Goal: Information Seeking & Learning: Learn about a topic

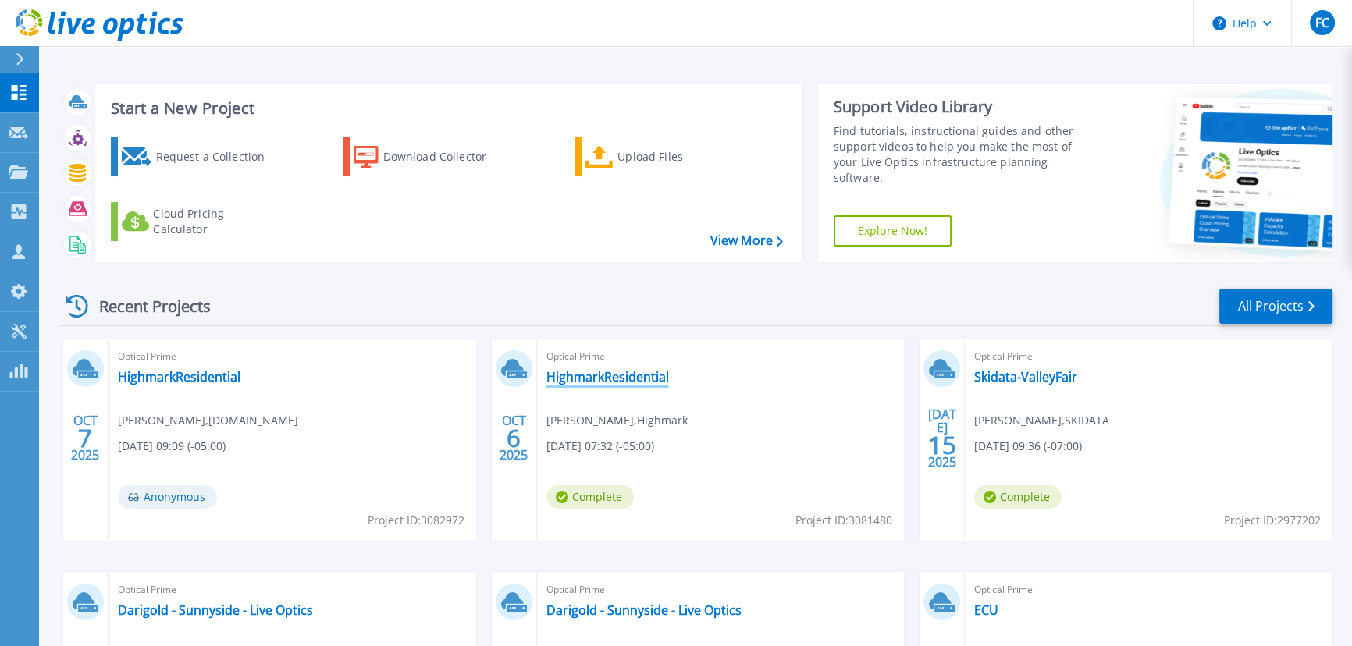
click at [597, 383] on link "HighmarkResidential" at bounding box center [607, 377] width 123 height 16
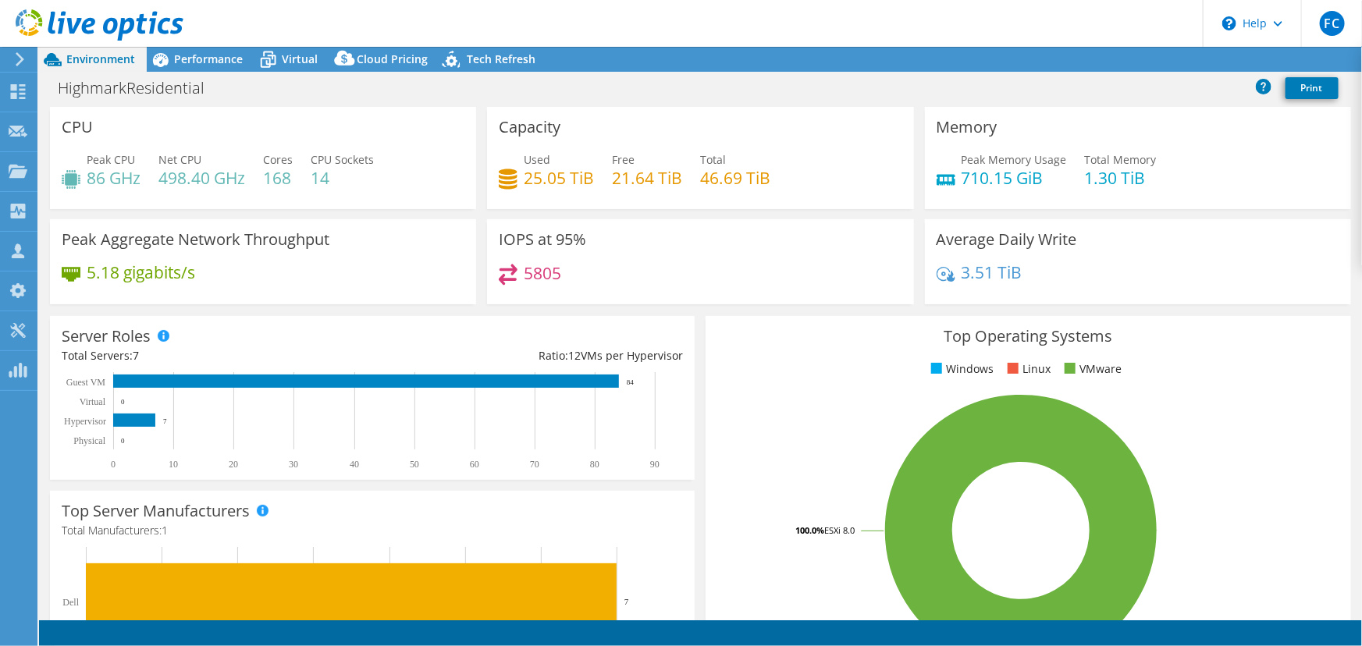
select select "USD"
click at [226, 60] on span "Performance" at bounding box center [208, 59] width 69 height 15
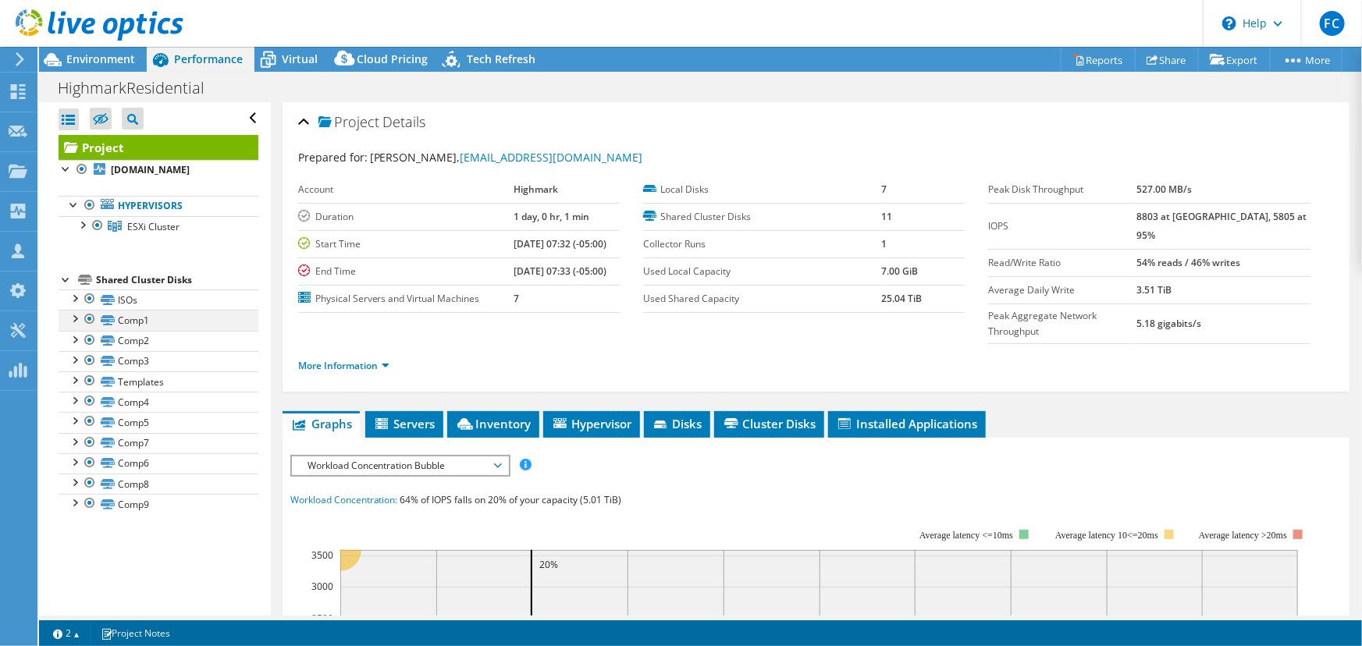
click at [78, 321] on div at bounding box center [74, 318] width 16 height 16
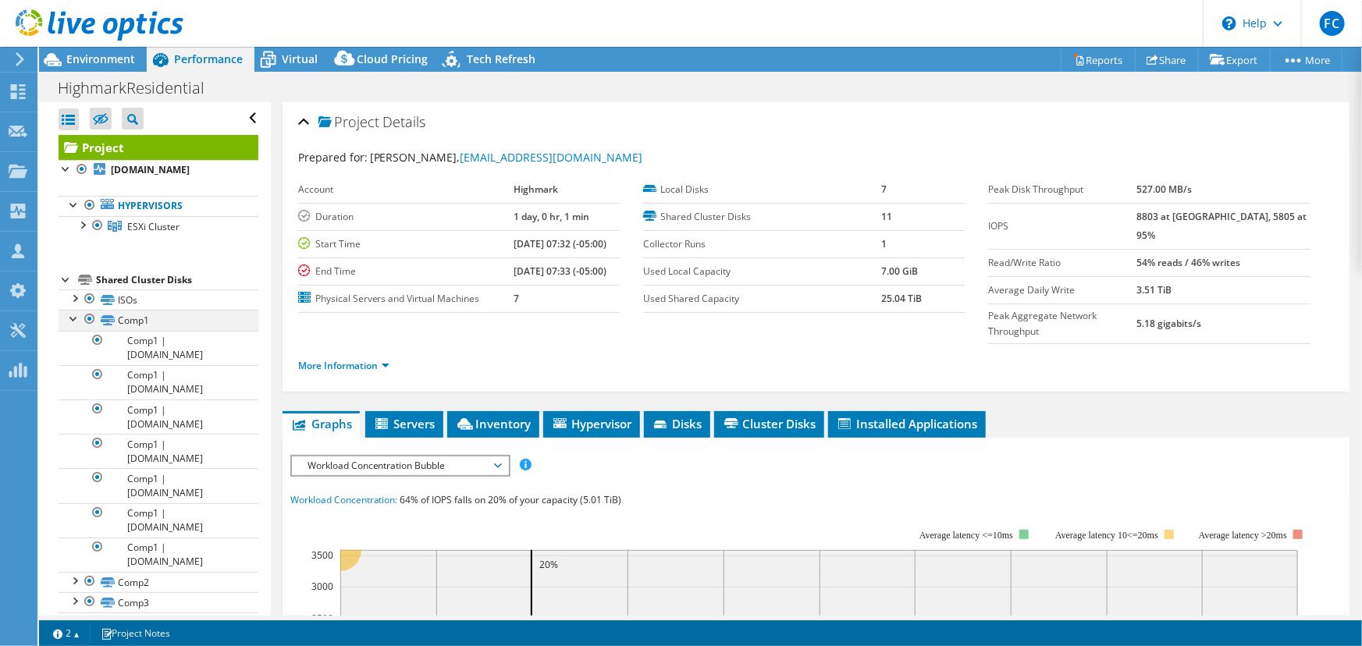
click at [78, 321] on div at bounding box center [74, 318] width 16 height 16
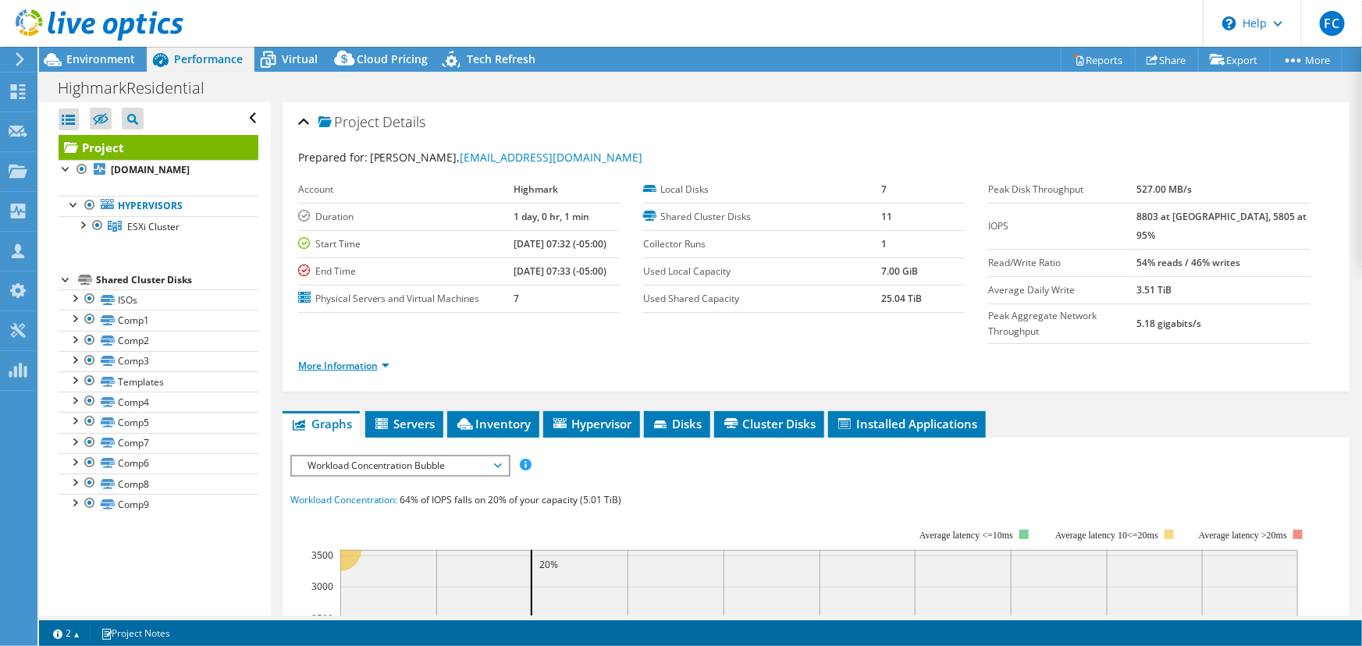
click at [333, 359] on link "More Information" at bounding box center [343, 365] width 91 height 13
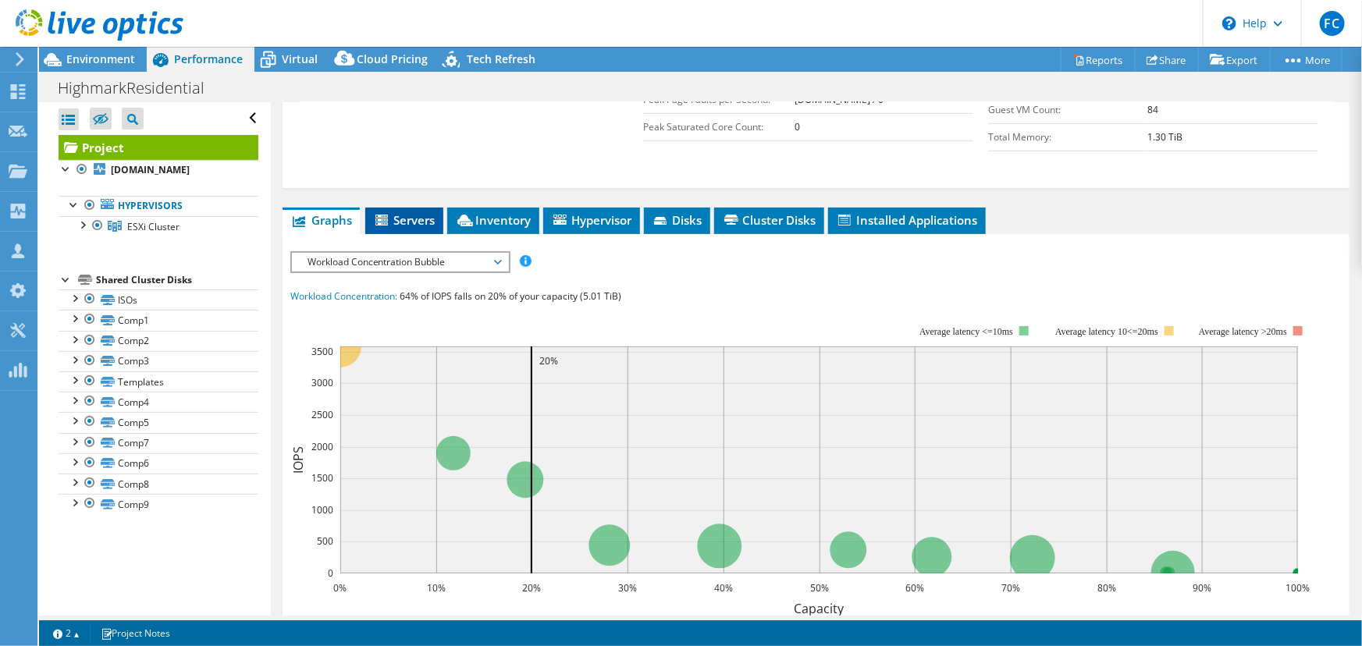
click at [400, 212] on span "Servers" at bounding box center [404, 220] width 62 height 16
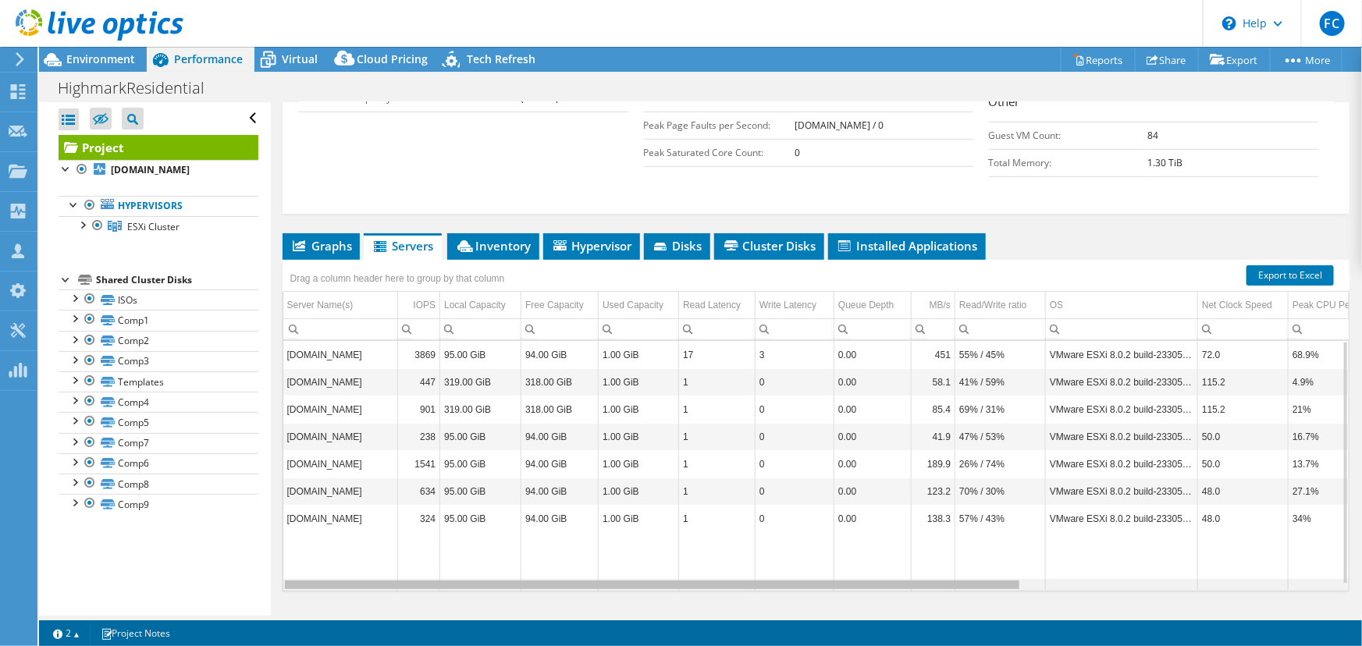
drag, startPoint x: 905, startPoint y: 548, endPoint x: 640, endPoint y: 570, distance: 265.5
click at [640, 570] on body "FC Partner Team Member [PERSON_NAME] [PERSON_NAME][EMAIL_ADDRESS][DOMAIN_NAME] …" at bounding box center [681, 323] width 1362 height 646
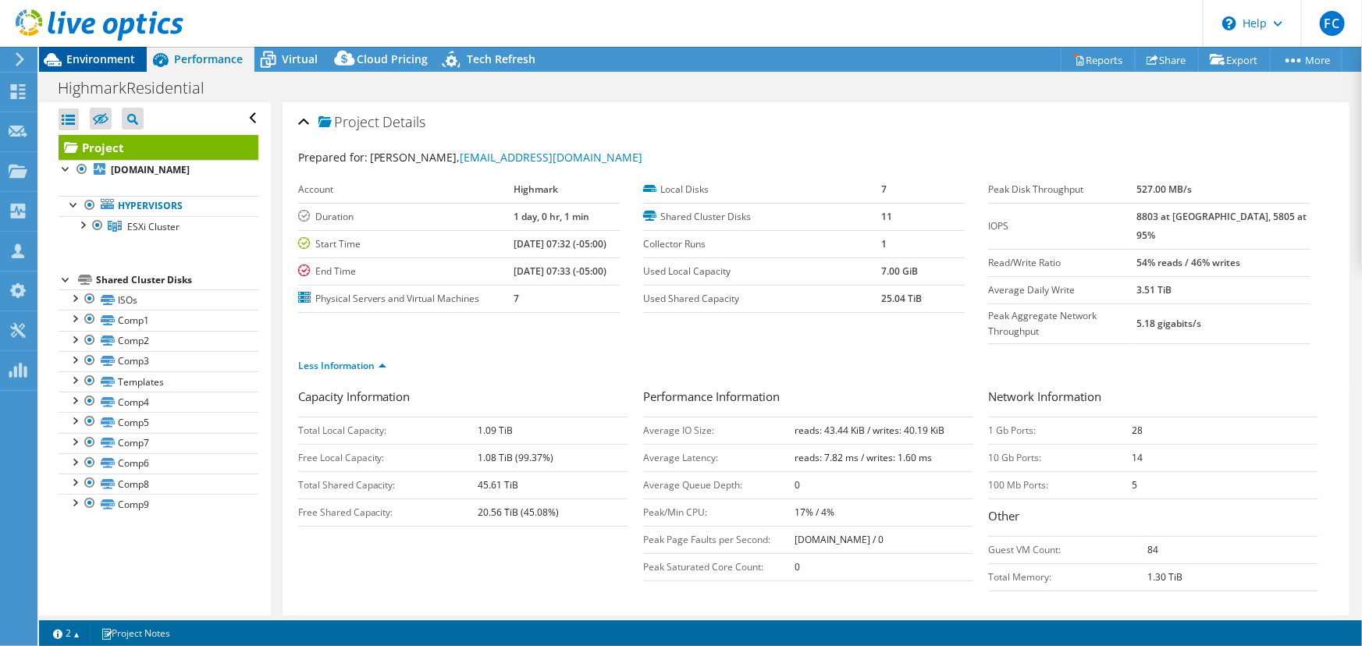
click at [110, 59] on span "Environment" at bounding box center [100, 59] width 69 height 15
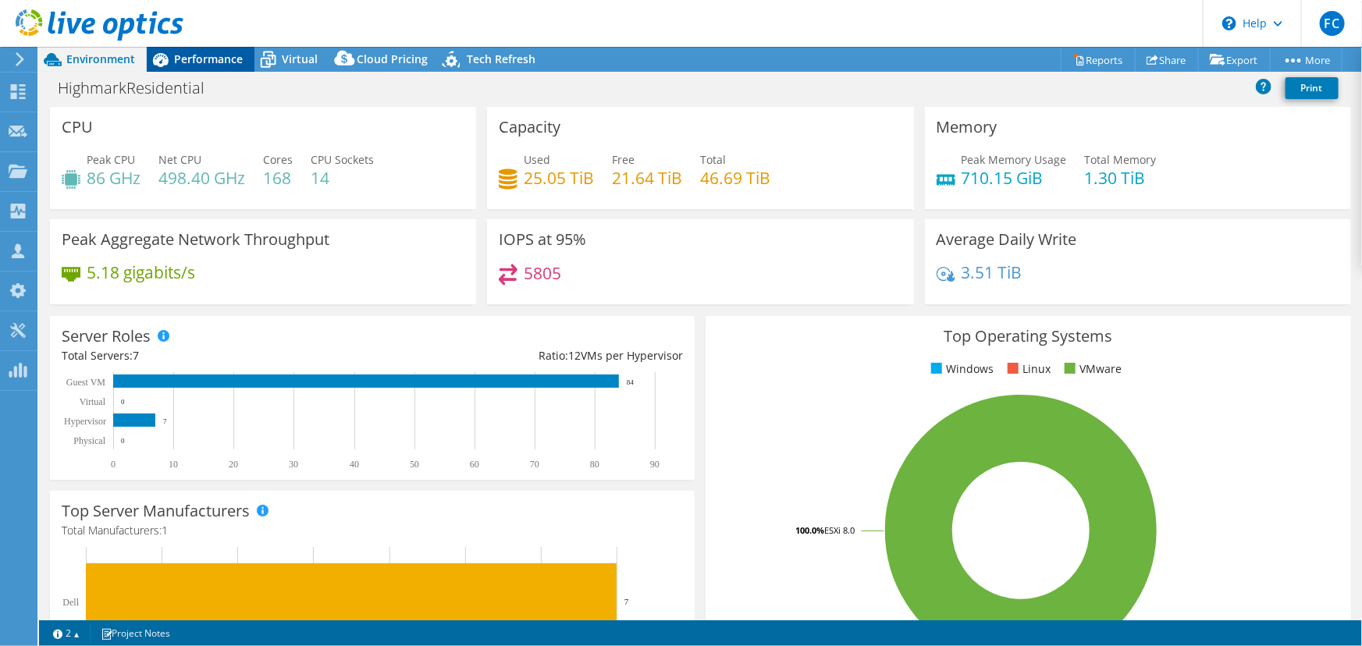
click at [196, 70] on div "Performance" at bounding box center [201, 59] width 108 height 25
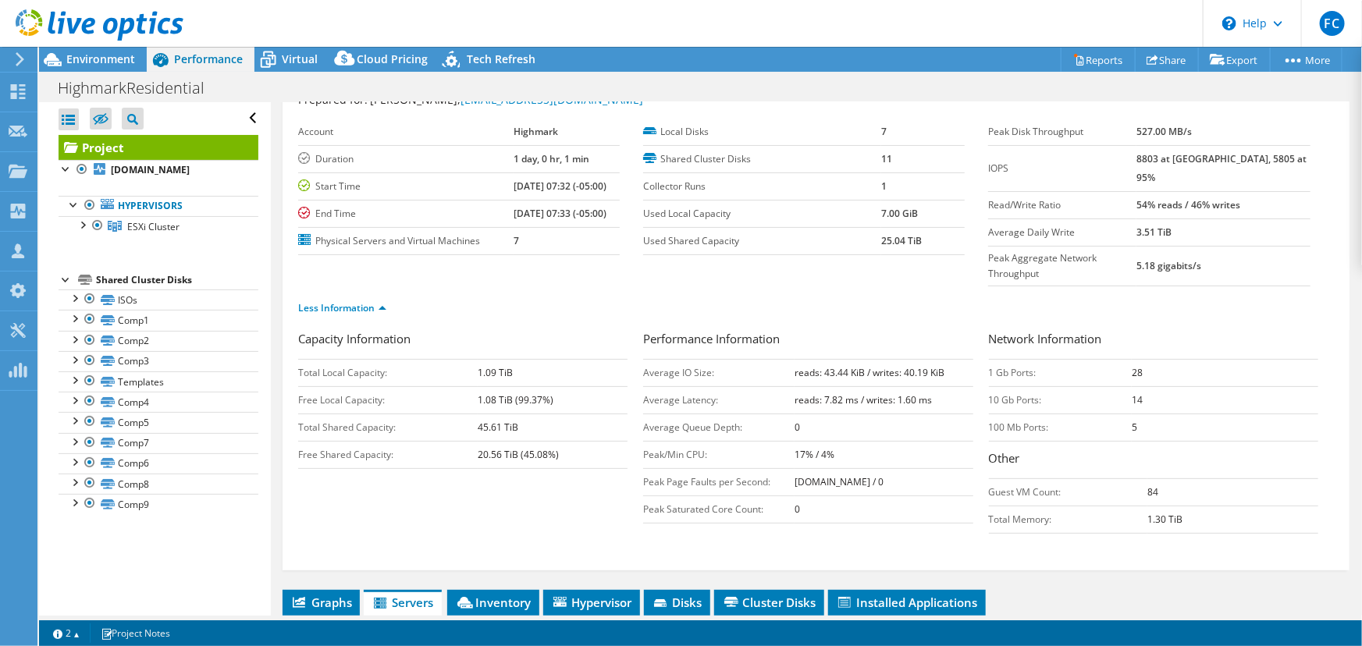
scroll to position [141, 0]
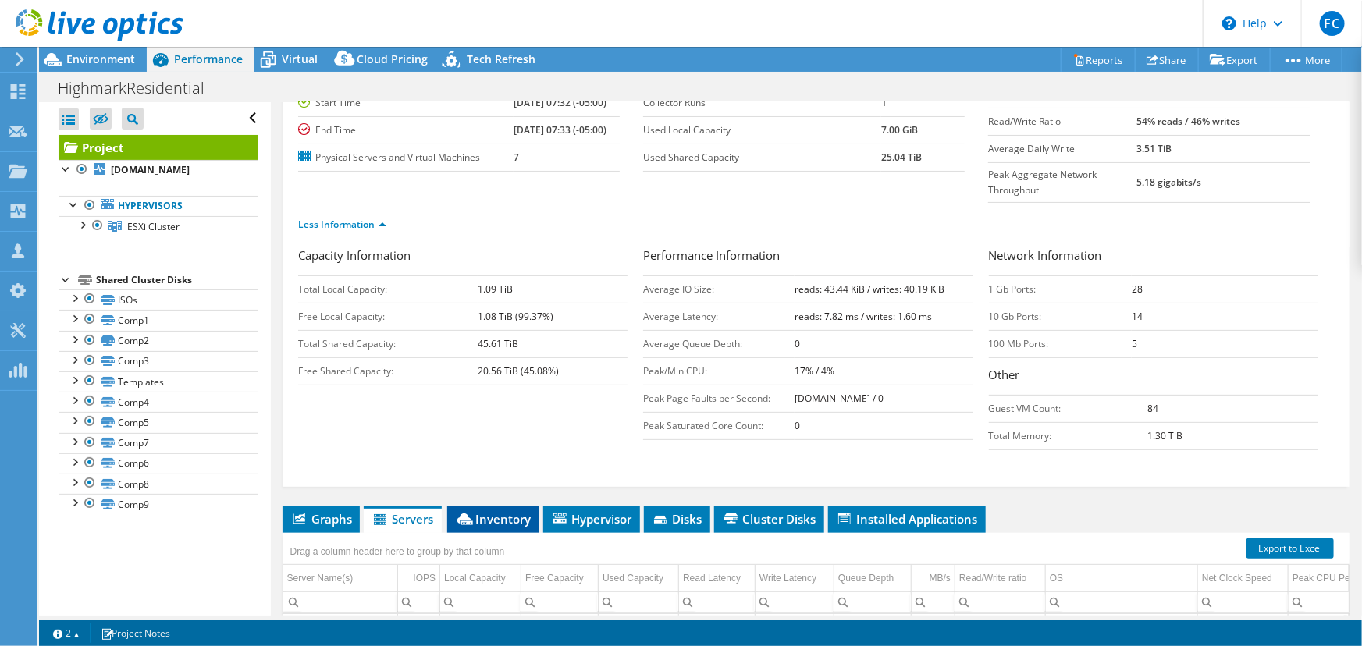
click at [514, 511] on span "Inventory" at bounding box center [493, 519] width 76 height 16
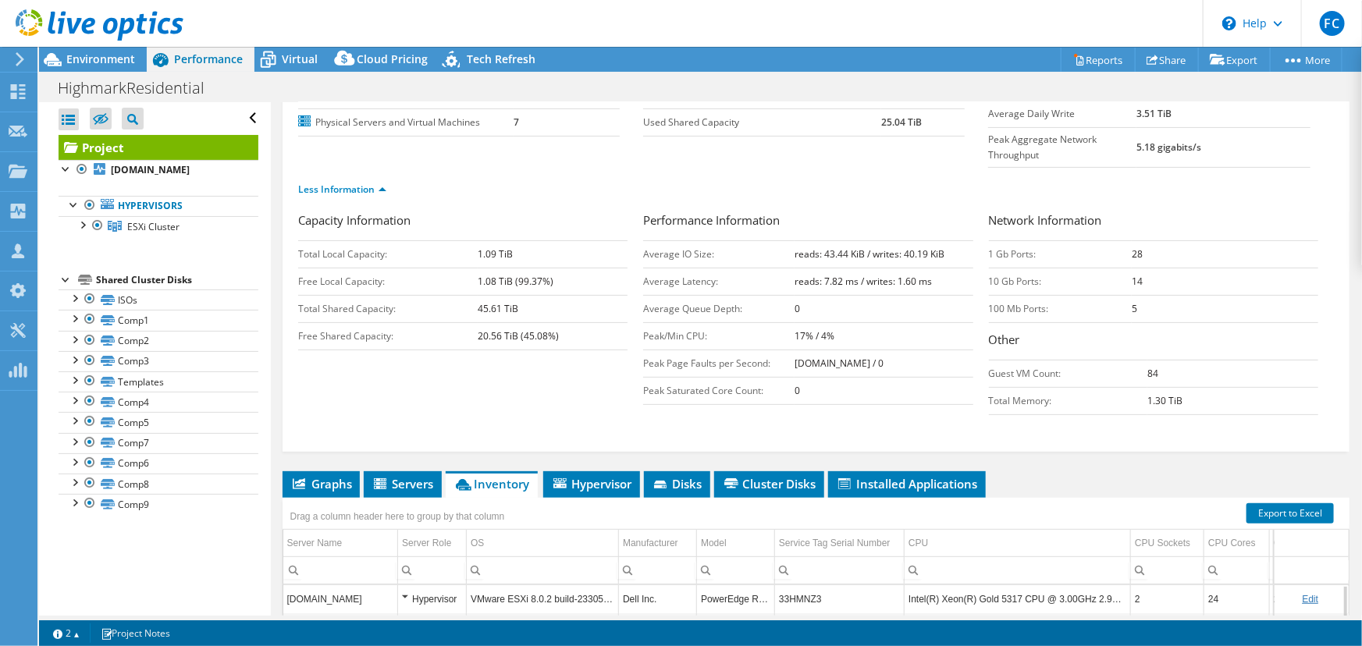
scroll to position [0, 0]
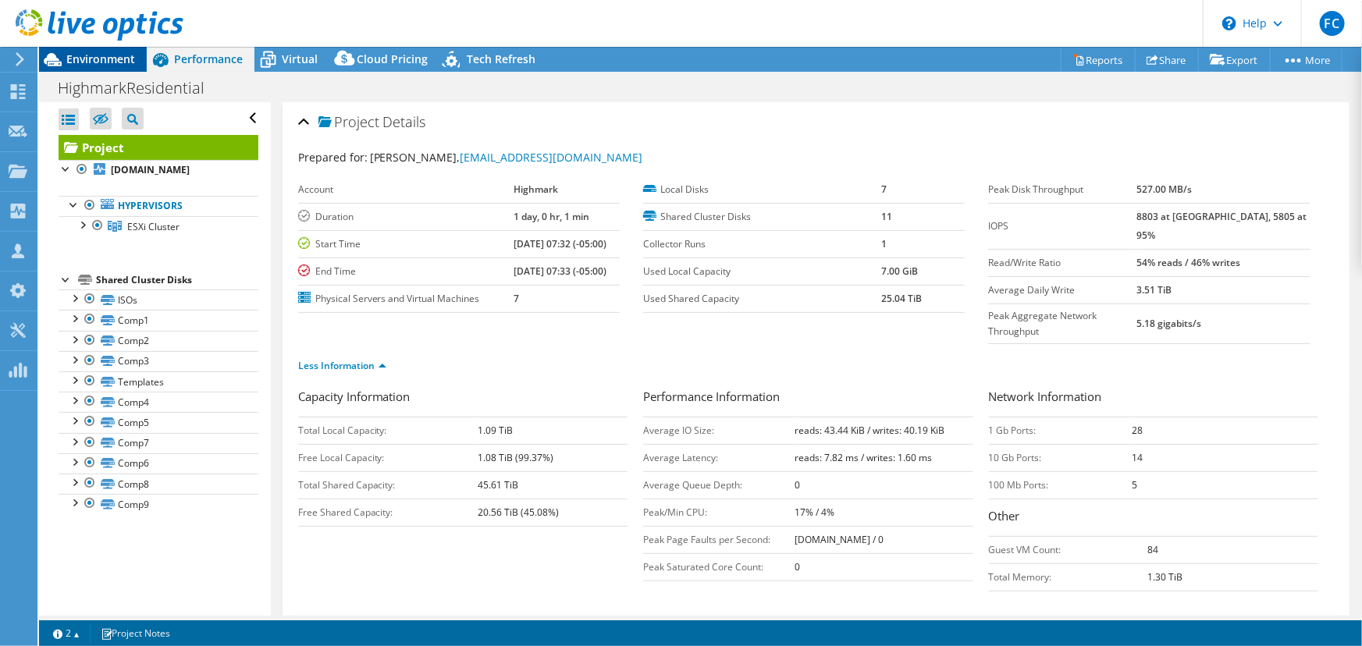
click at [94, 54] on span "Environment" at bounding box center [100, 59] width 69 height 15
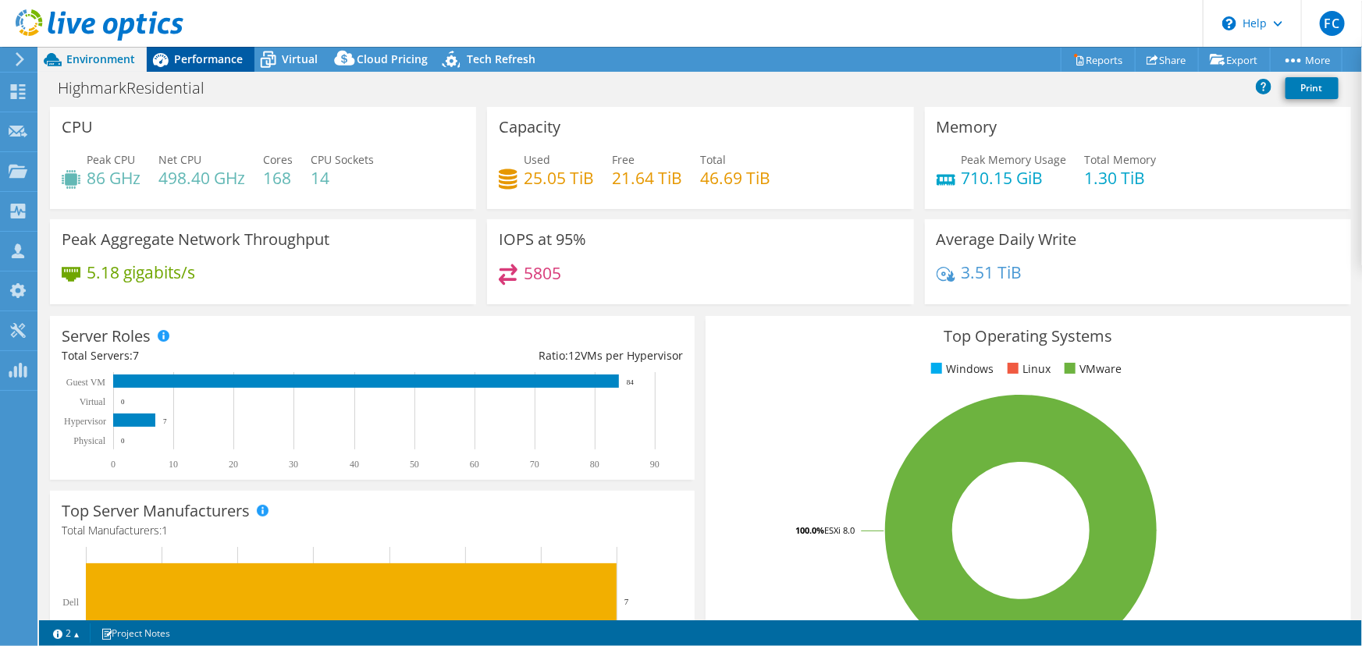
click at [211, 54] on span "Performance" at bounding box center [208, 59] width 69 height 15
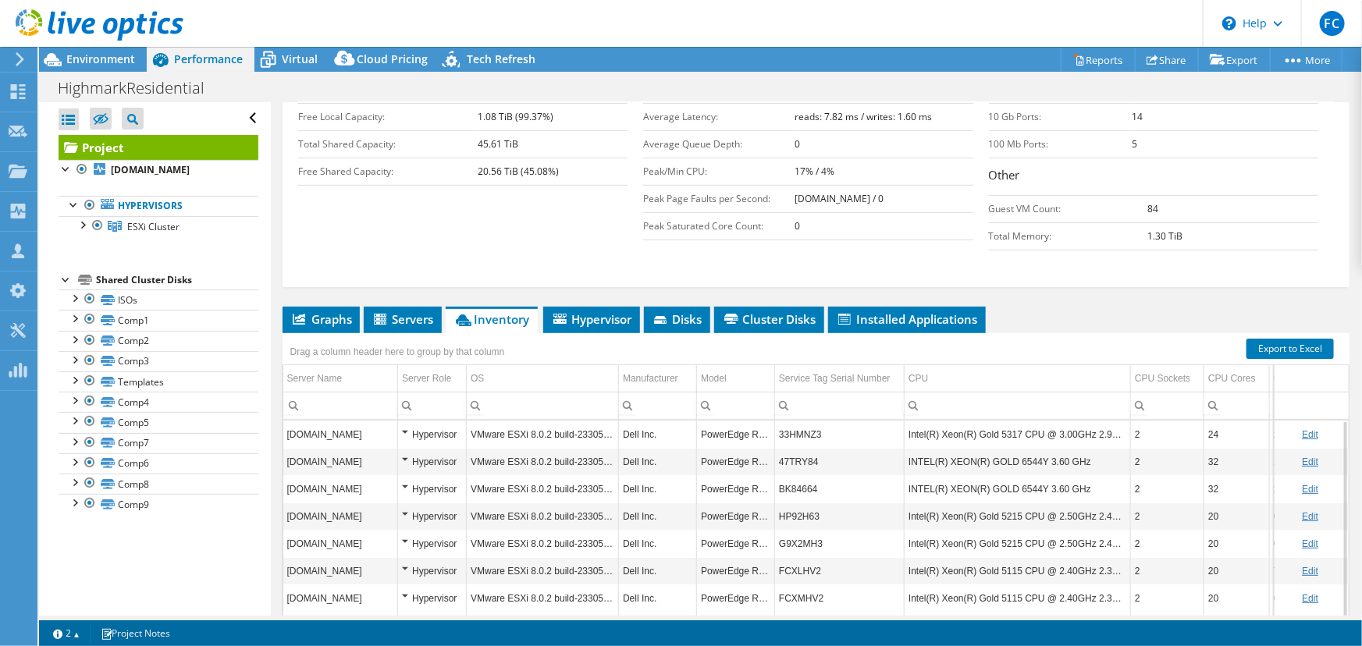
scroll to position [273, 0]
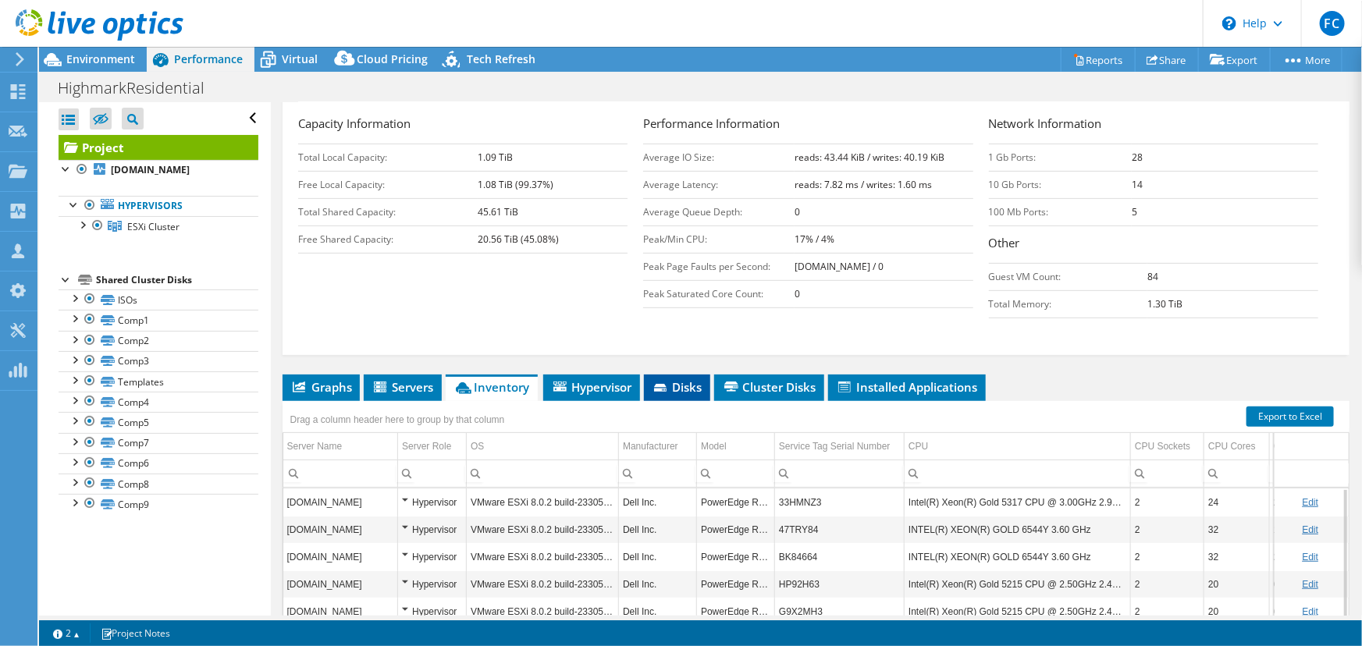
click at [690, 375] on li "Disks" at bounding box center [677, 388] width 66 height 27
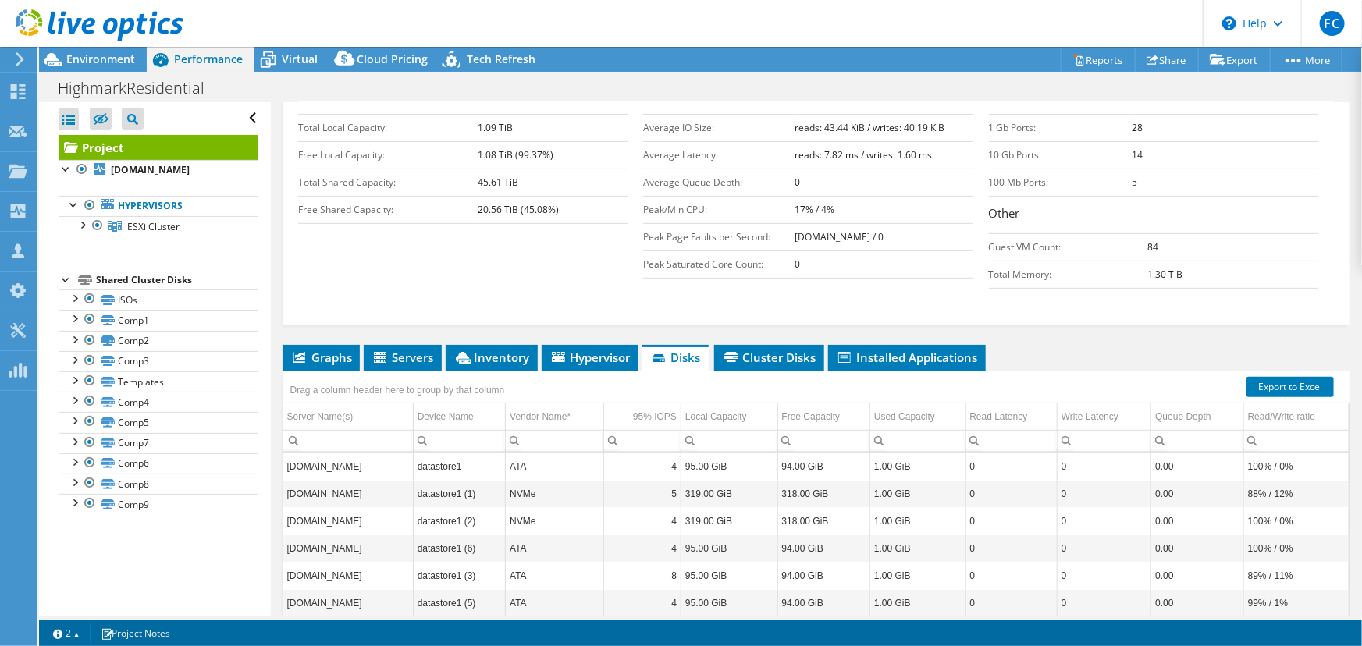
scroll to position [343, 0]
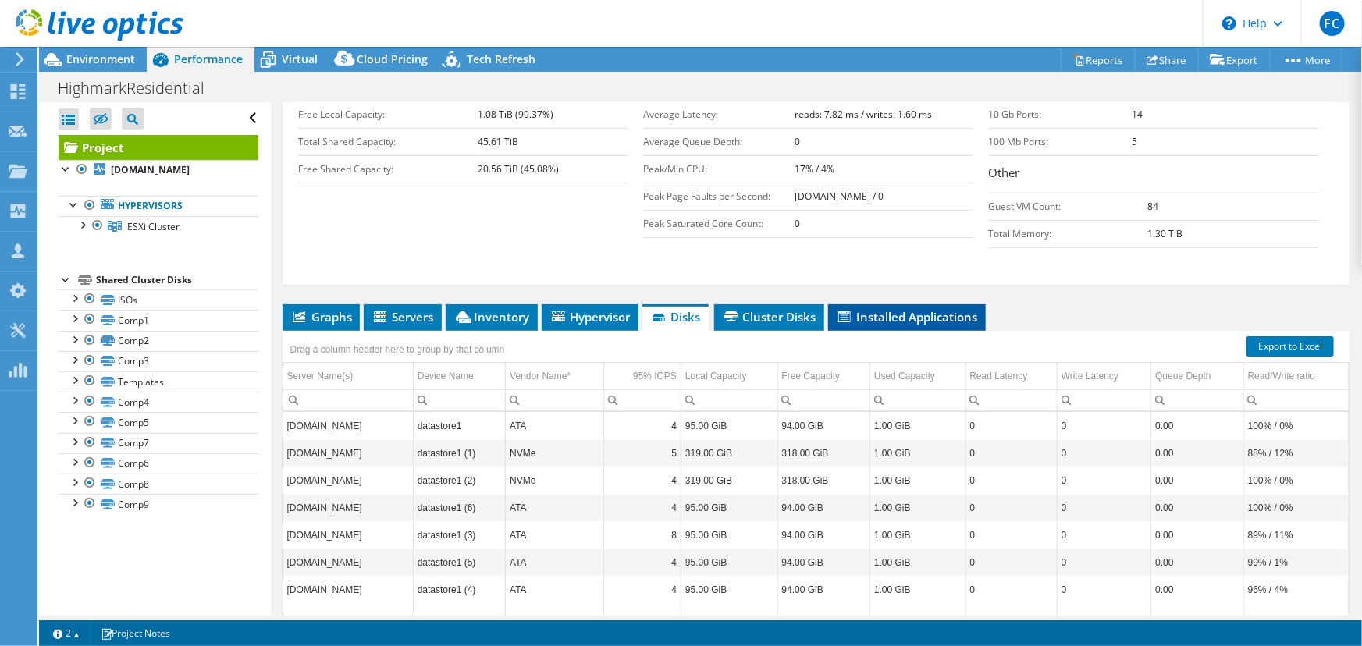
click at [937, 309] on span "Installed Applications" at bounding box center [907, 317] width 142 height 16
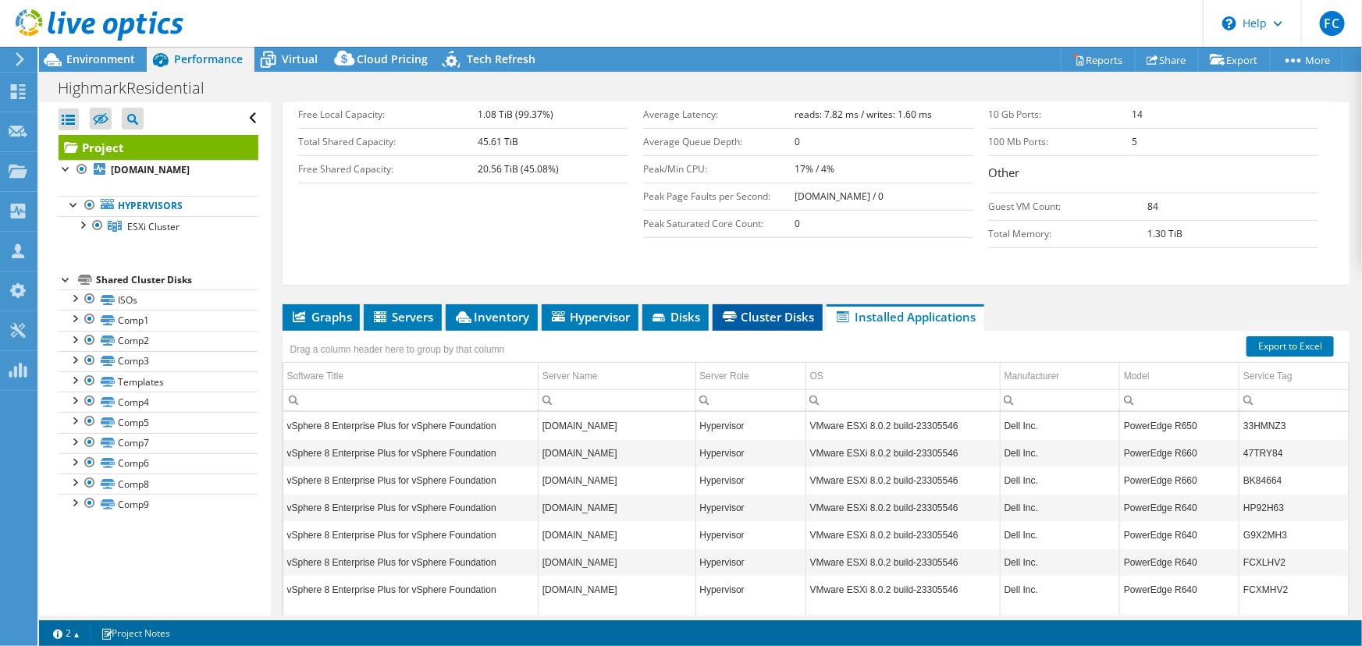
click at [770, 309] on span "Cluster Disks" at bounding box center [767, 317] width 94 height 16
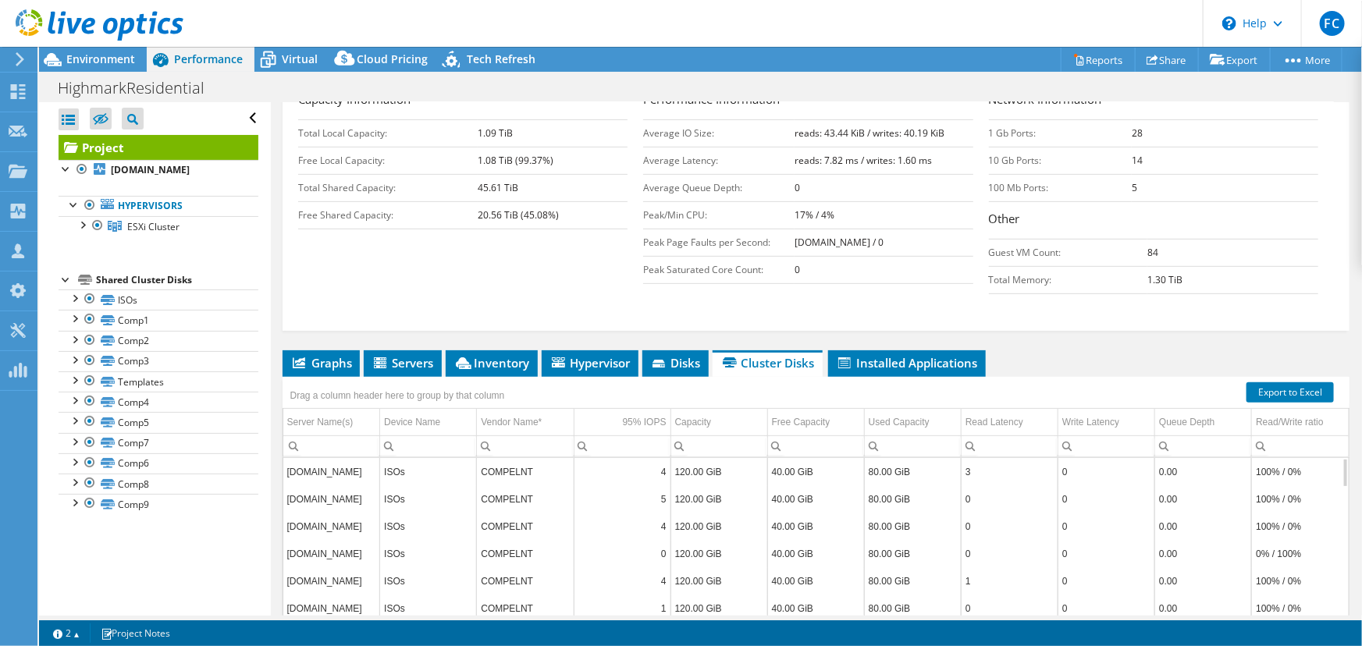
scroll to position [273, 0]
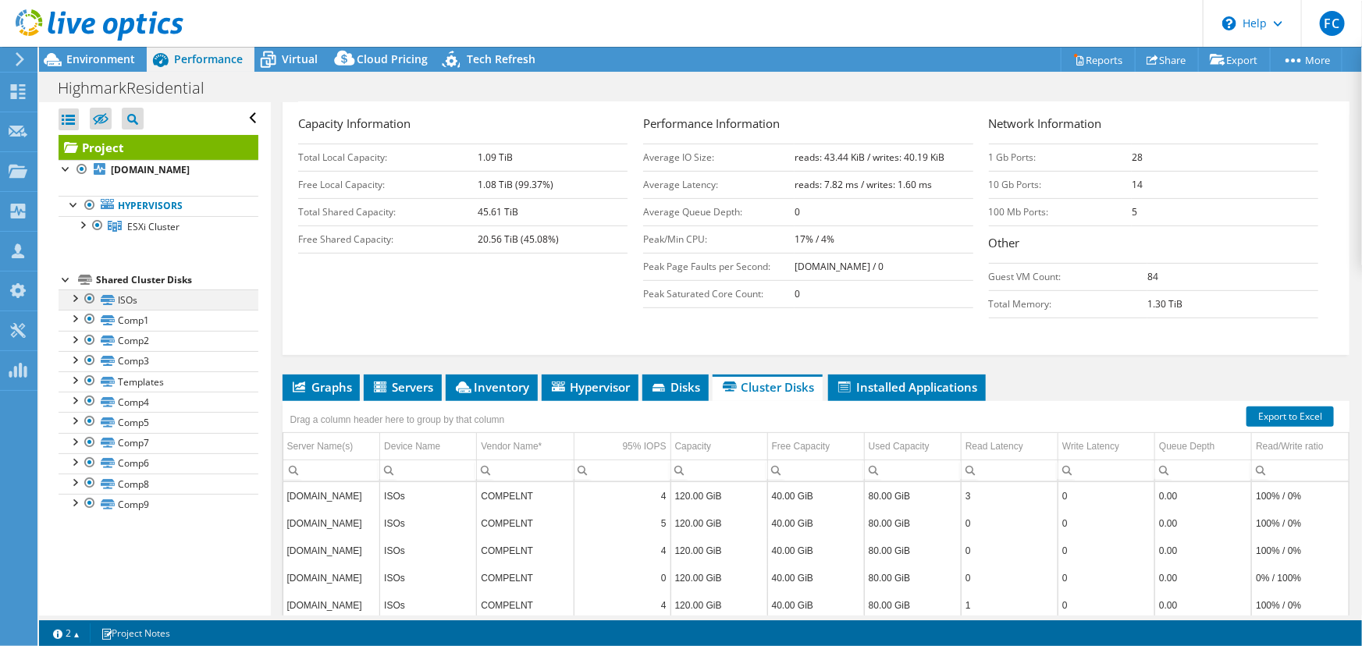
click at [77, 298] on div at bounding box center [74, 298] width 16 height 16
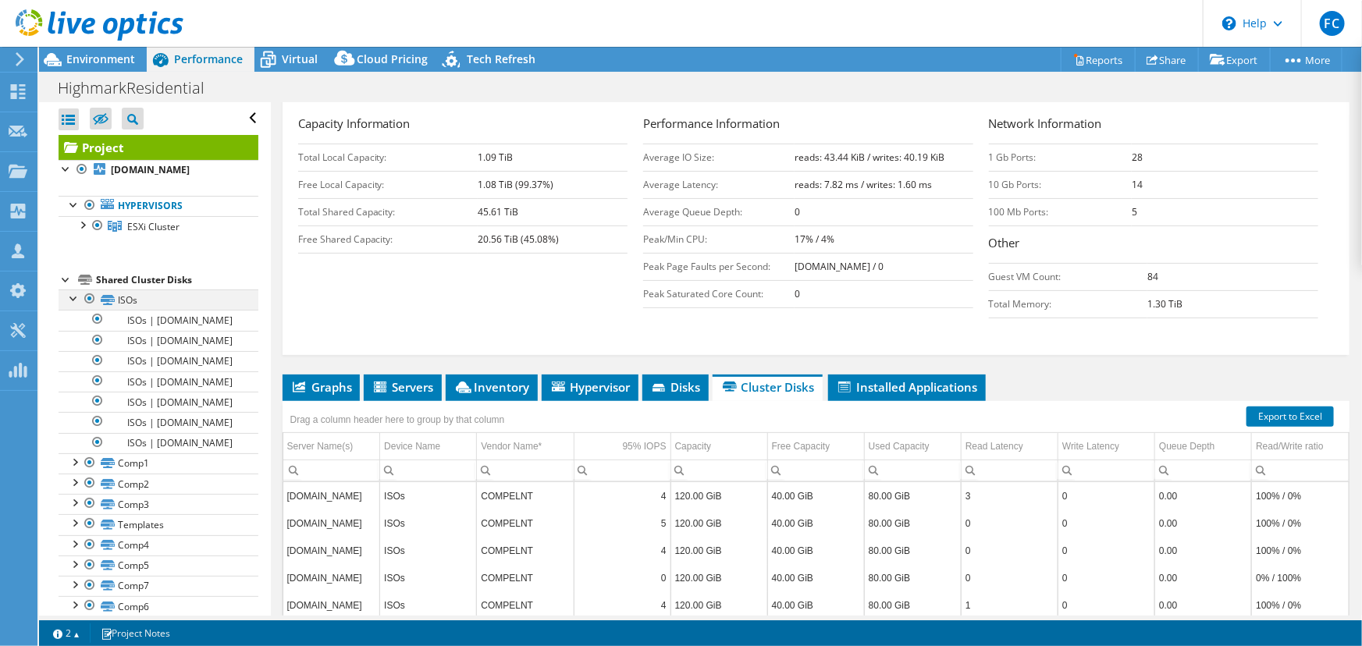
click at [77, 298] on div at bounding box center [74, 298] width 16 height 16
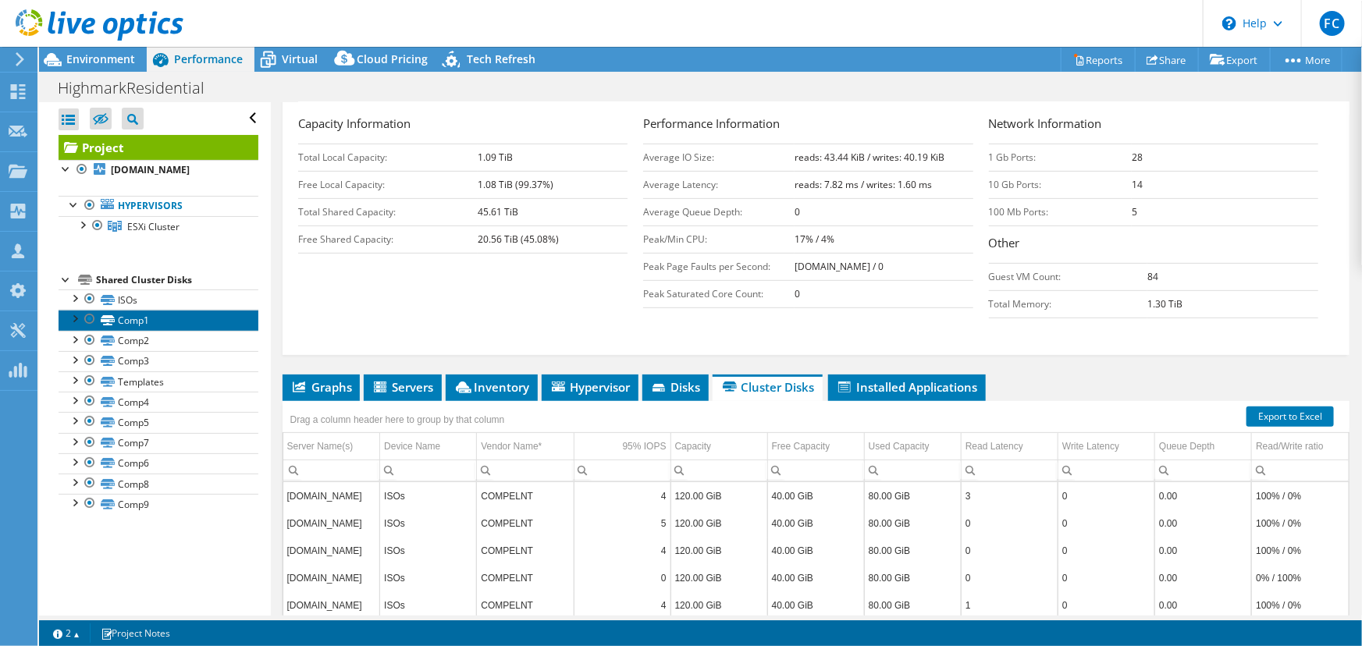
click at [140, 326] on link "Comp1" at bounding box center [159, 320] width 200 height 20
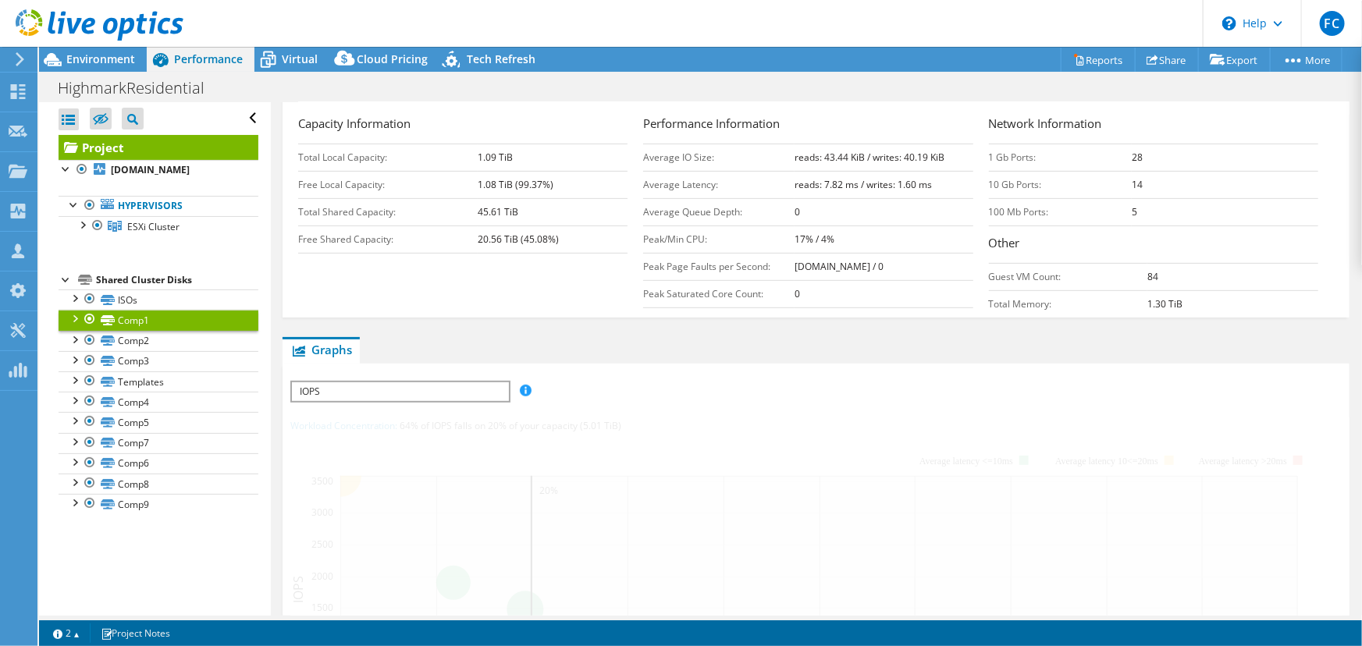
scroll to position [311, 0]
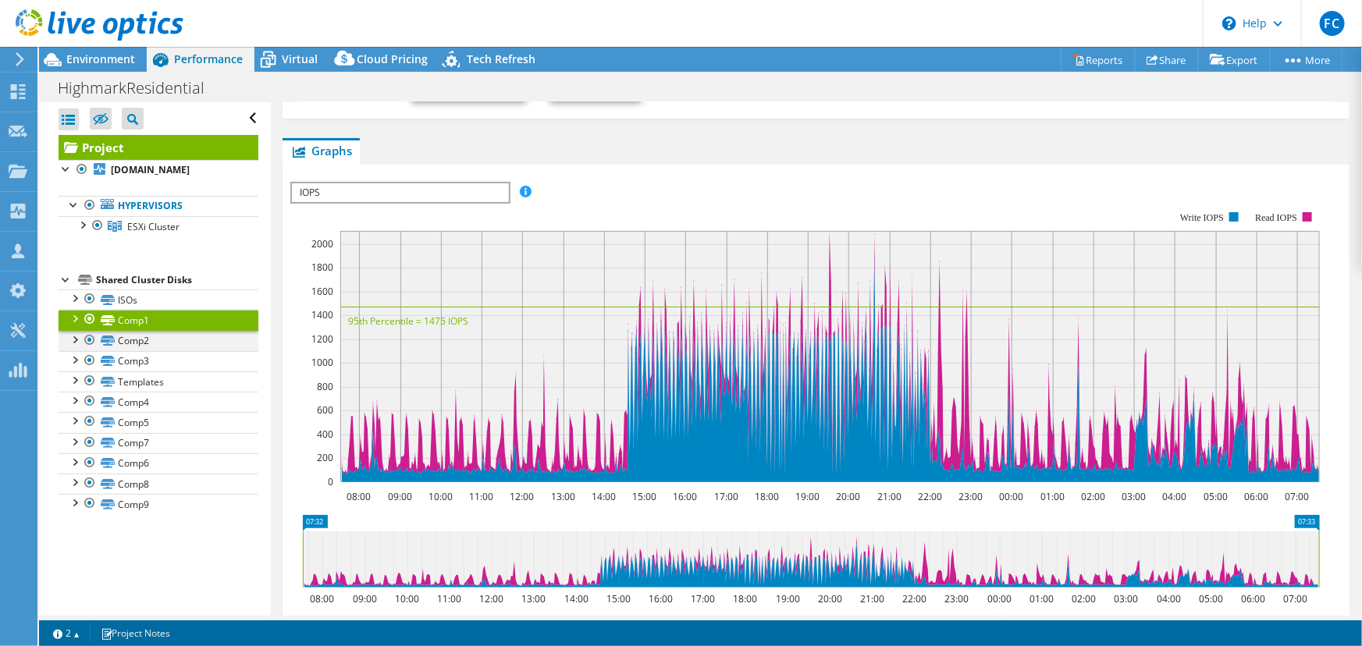
click at [75, 339] on div at bounding box center [74, 339] width 16 height 16
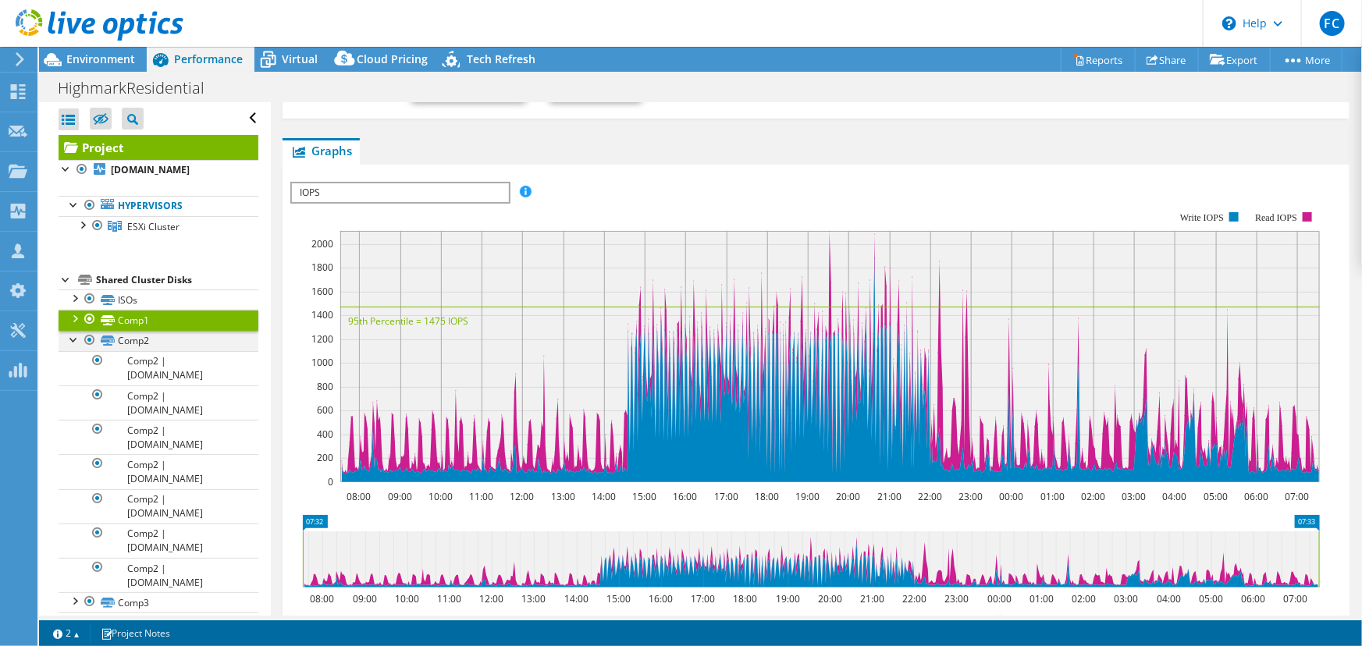
click at [75, 339] on div at bounding box center [74, 339] width 16 height 16
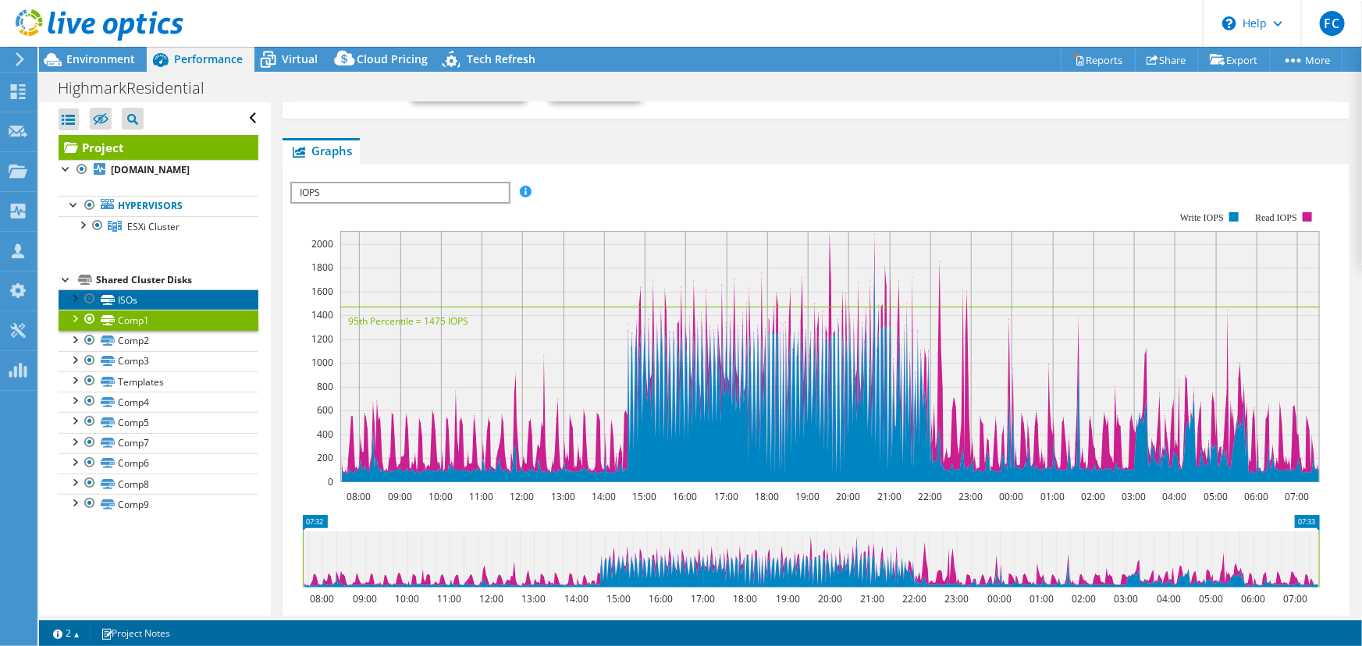
click at [117, 296] on link "ISOs" at bounding box center [159, 300] width 200 height 20
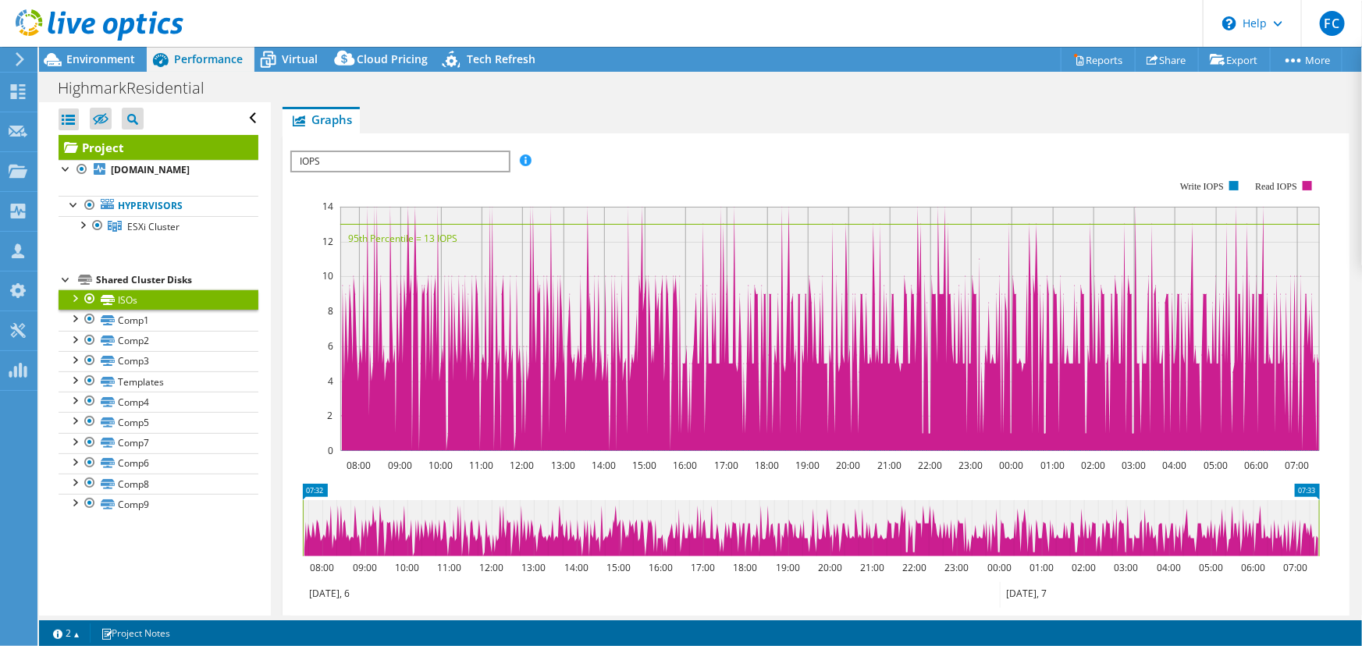
click at [668, 84] on div "HighmarkResidential Print" at bounding box center [700, 87] width 1323 height 29
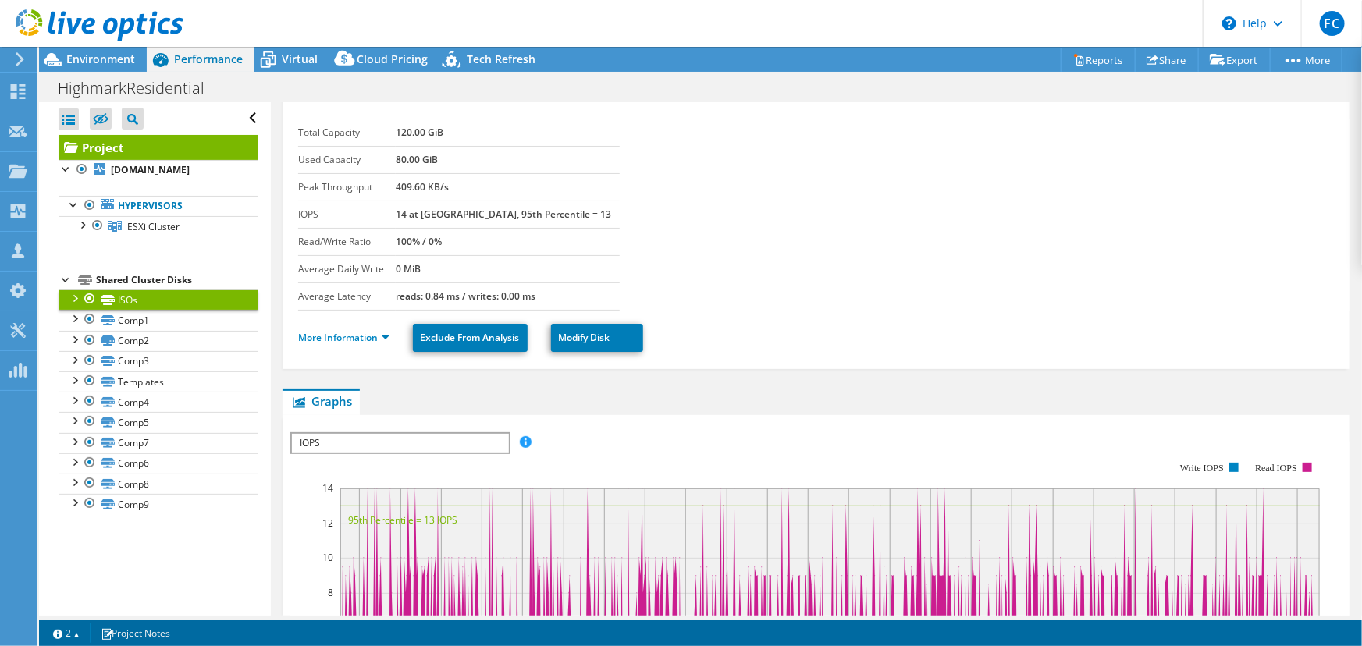
scroll to position [0, 0]
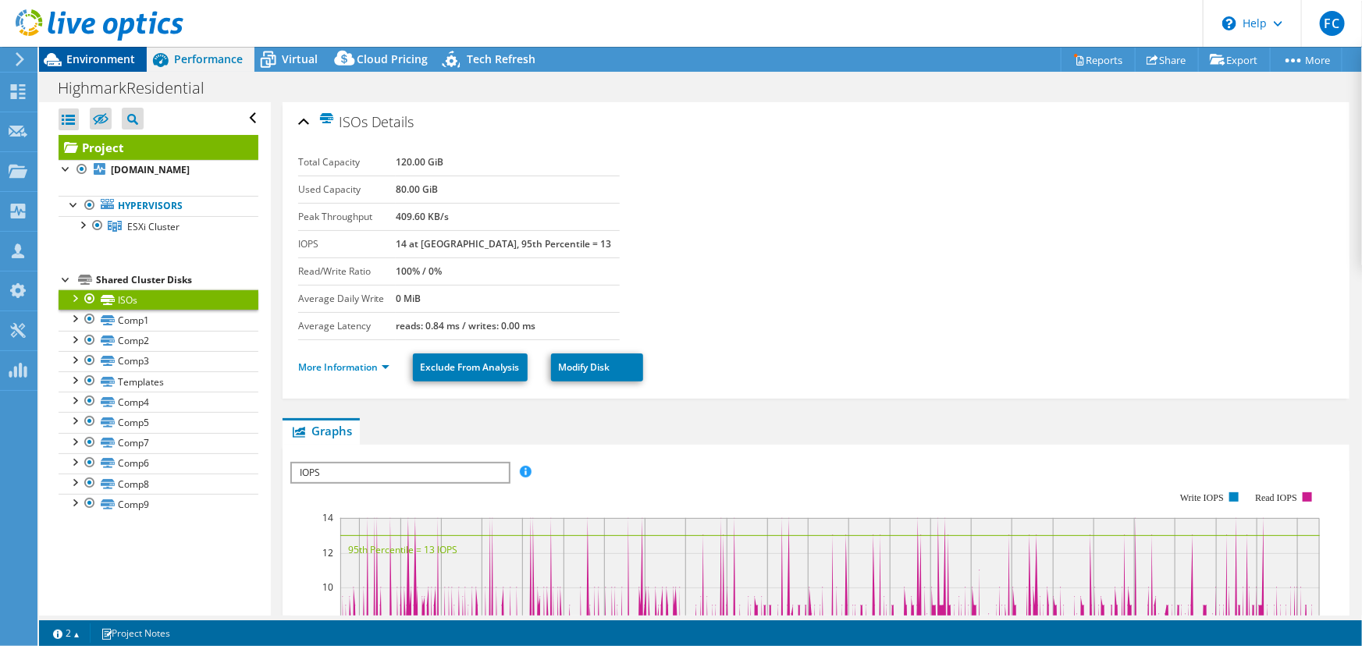
click at [119, 62] on span "Environment" at bounding box center [100, 59] width 69 height 15
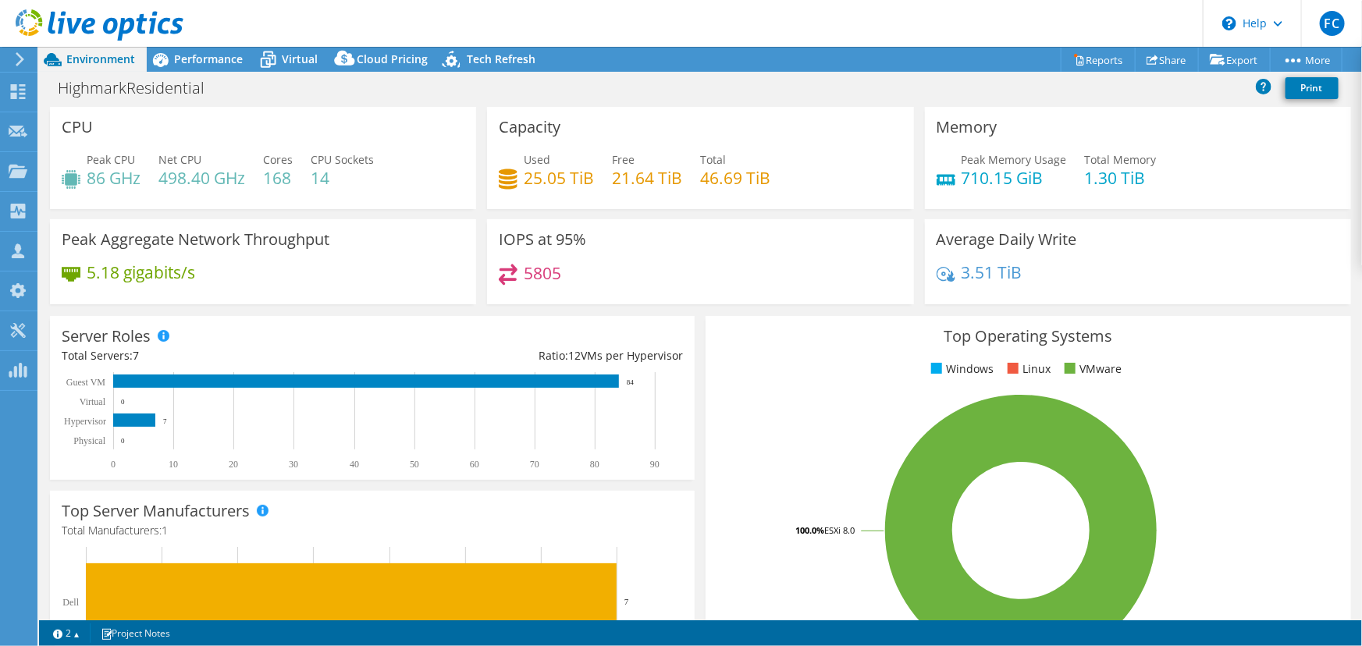
click at [579, 169] on h4 "25.05 TiB" at bounding box center [559, 177] width 70 height 17
click at [206, 59] on span "Performance" at bounding box center [208, 59] width 69 height 15
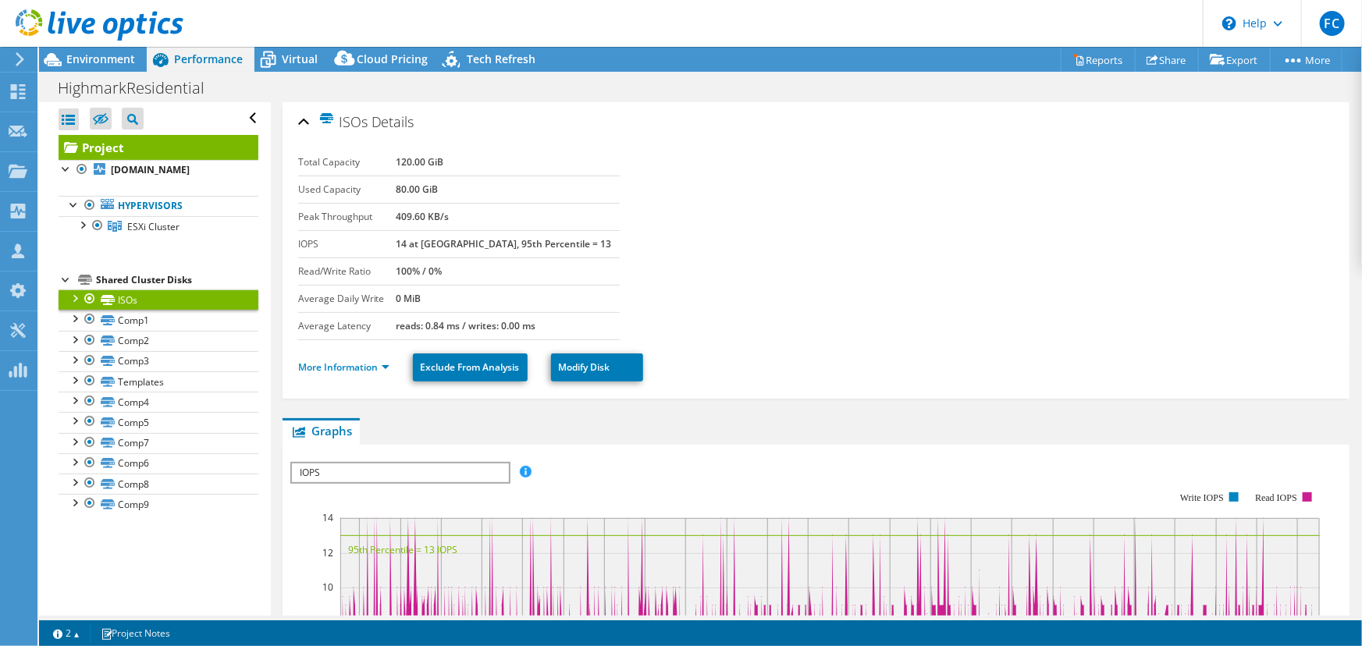
click at [331, 359] on li "More Information" at bounding box center [348, 367] width 101 height 17
click at [332, 361] on link "More Information" at bounding box center [343, 367] width 91 height 13
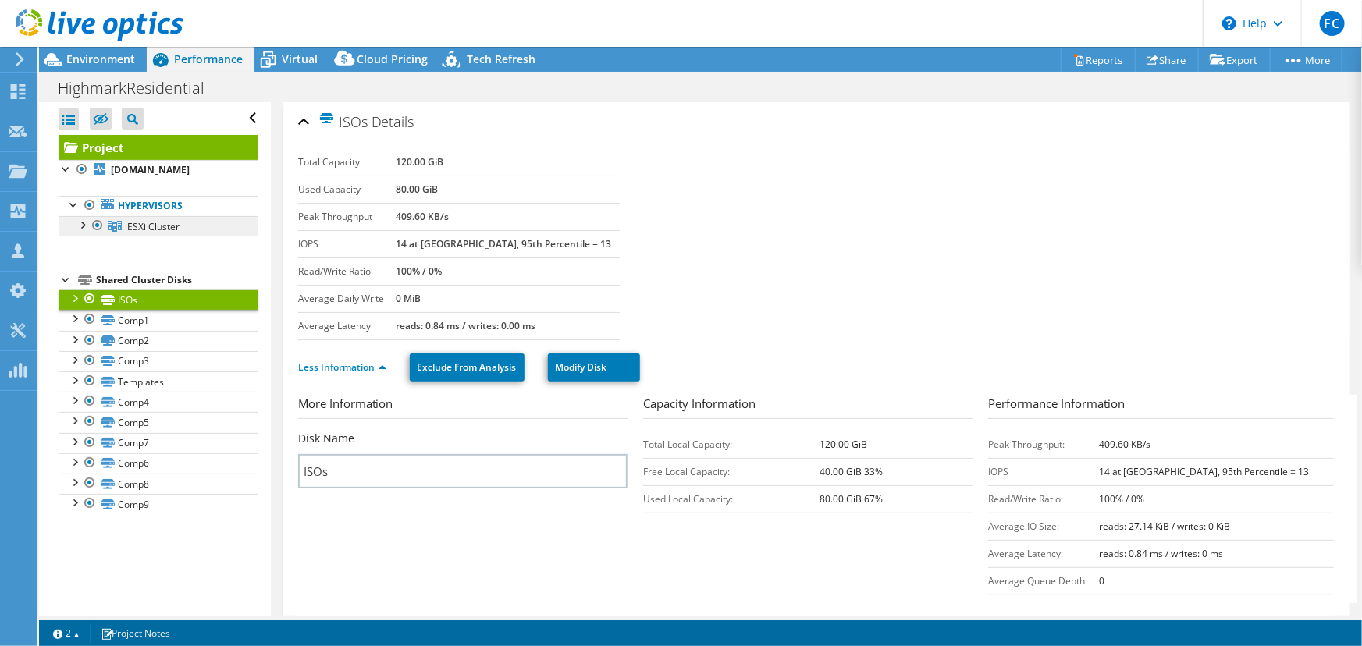
click at [136, 226] on span "ESXi Cluster" at bounding box center [153, 226] width 52 height 13
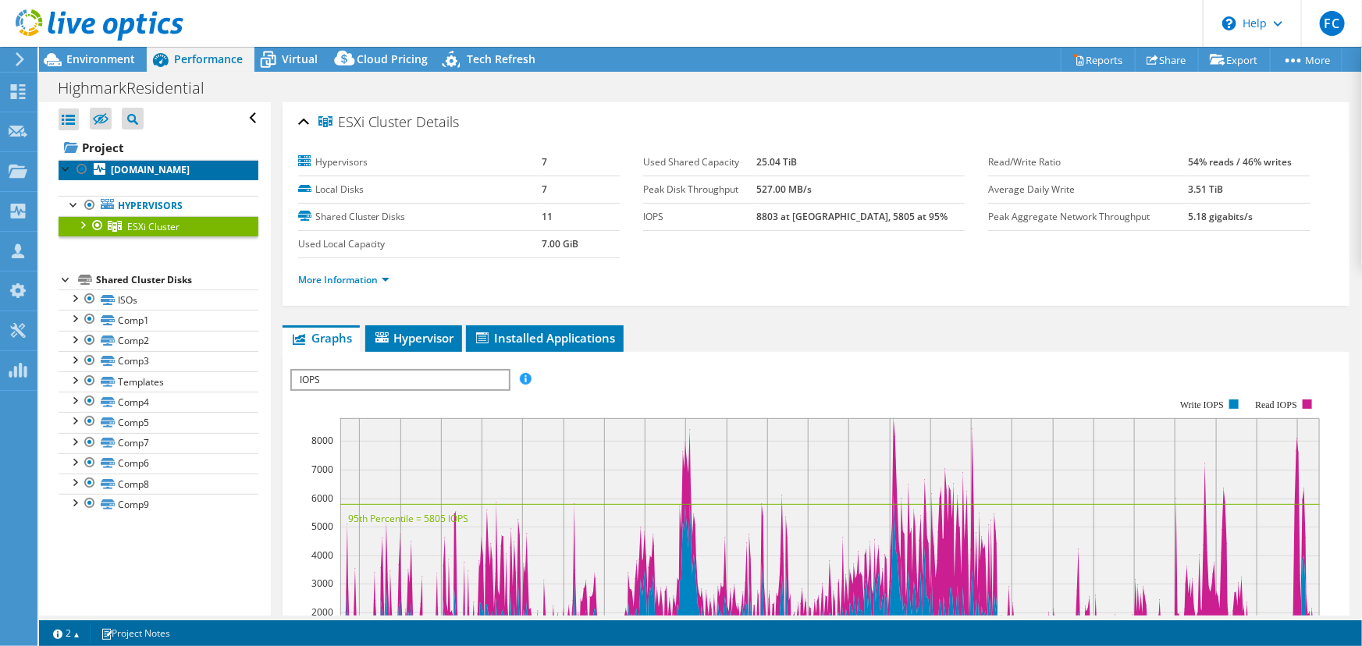
click at [144, 171] on b "[DOMAIN_NAME]" at bounding box center [150, 169] width 79 height 13
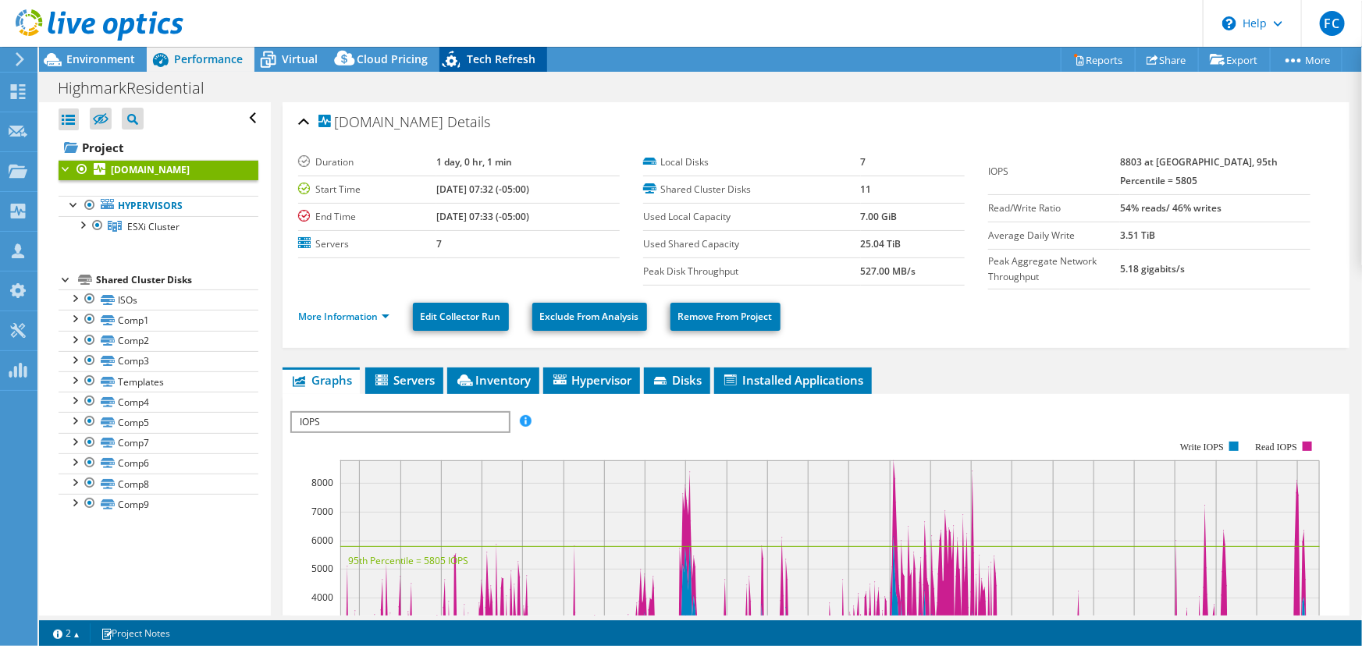
drag, startPoint x: 539, startPoint y: 72, endPoint x: 531, endPoint y: 66, distance: 10.0
click at [539, 72] on div "HighmarkResidential Print" at bounding box center [700, 87] width 1323 height 30
click at [516, 59] on span "Tech Refresh" at bounding box center [501, 59] width 69 height 15
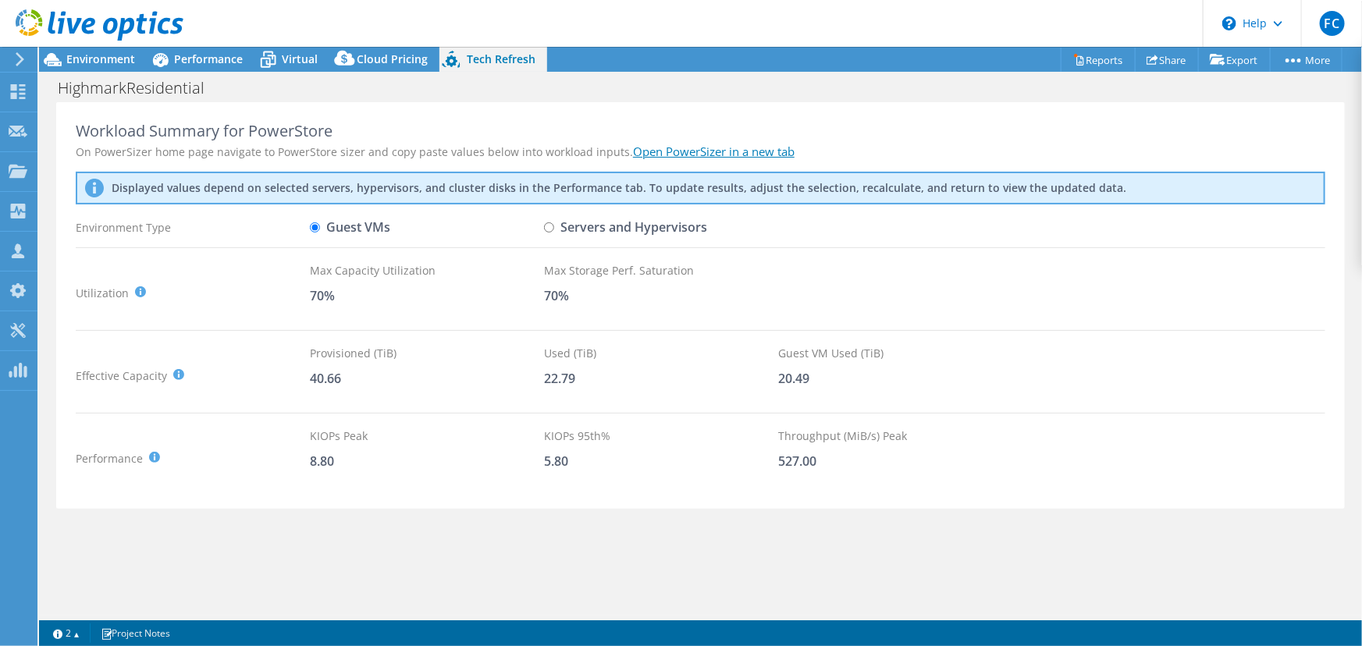
click at [589, 238] on label "Servers and Hypervisors" at bounding box center [625, 227] width 163 height 27
click at [554, 233] on input "Servers and Hypervisors" at bounding box center [549, 227] width 10 height 10
radio input "true"
radio input "false"
click at [648, 152] on link "Open PowerSizer in a new tab" at bounding box center [714, 152] width 162 height 16
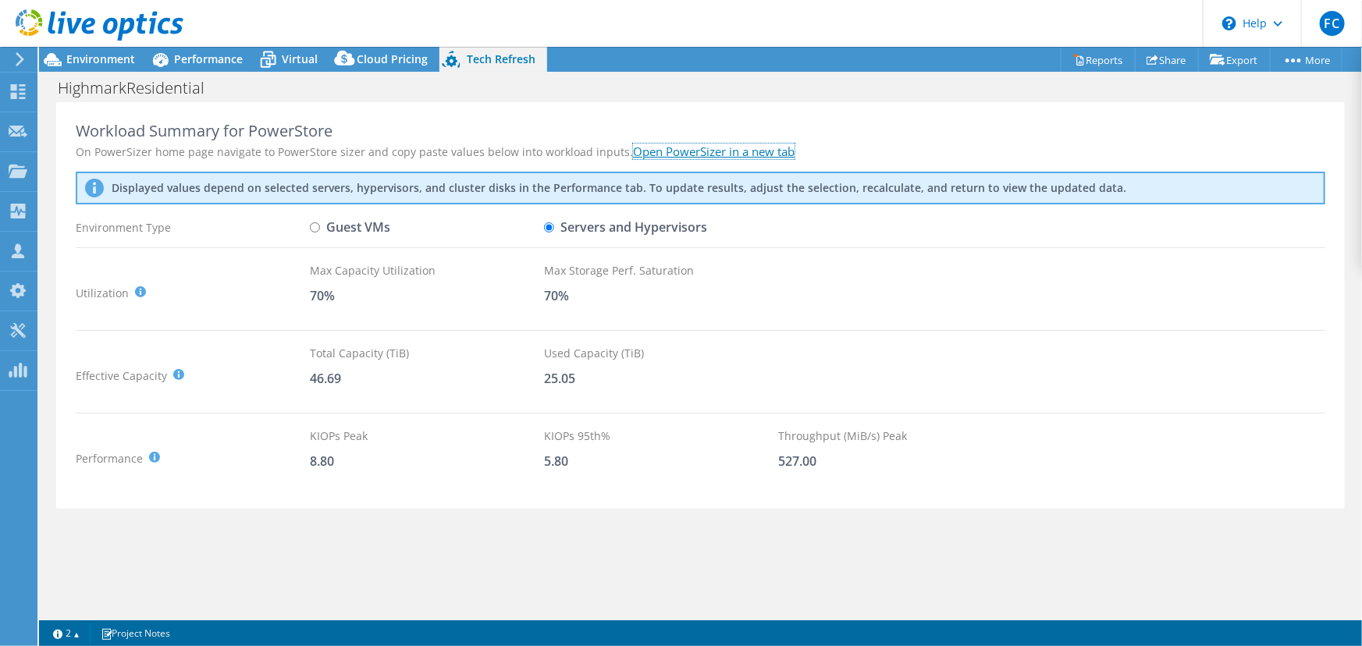
scroll to position [354, 0]
click at [179, 49] on div at bounding box center [91, 26] width 183 height 52
click at [176, 52] on span "Performance" at bounding box center [208, 59] width 69 height 15
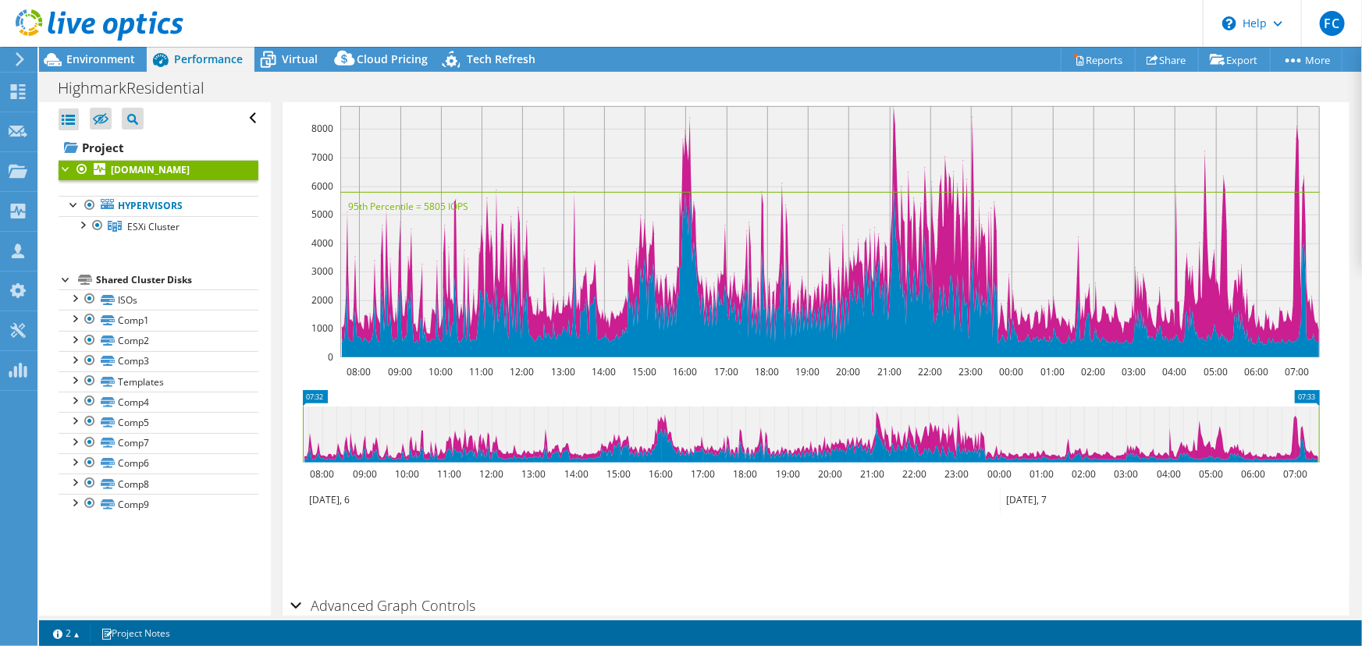
click at [119, 47] on div at bounding box center [91, 26] width 183 height 52
click at [118, 55] on span "Environment" at bounding box center [100, 59] width 69 height 15
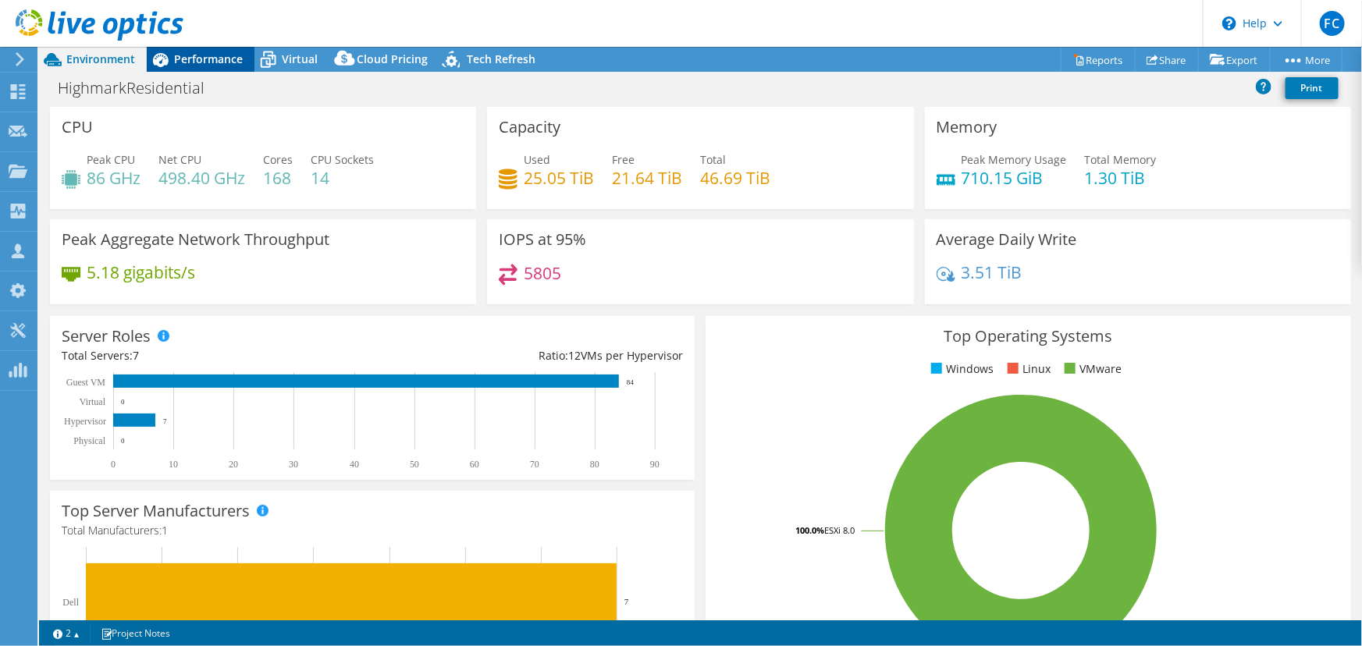
click at [184, 57] on span "Performance" at bounding box center [208, 59] width 69 height 15
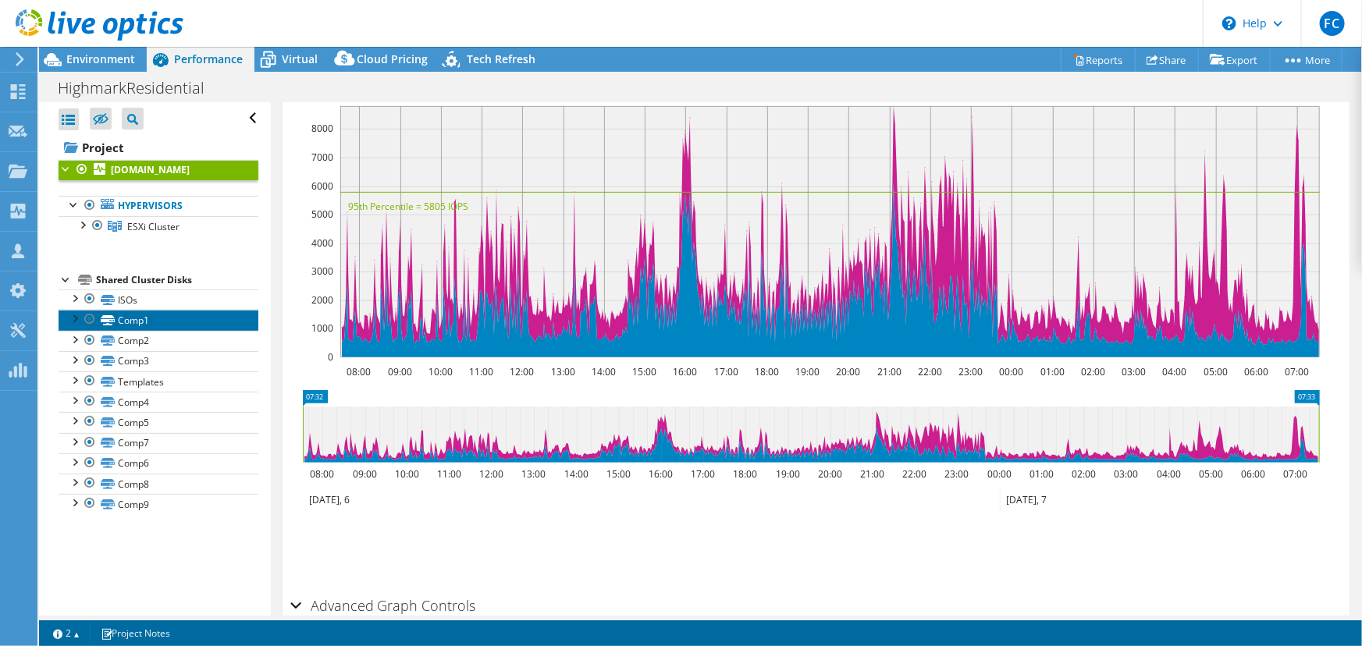
click at [153, 320] on link "Comp1" at bounding box center [159, 320] width 200 height 20
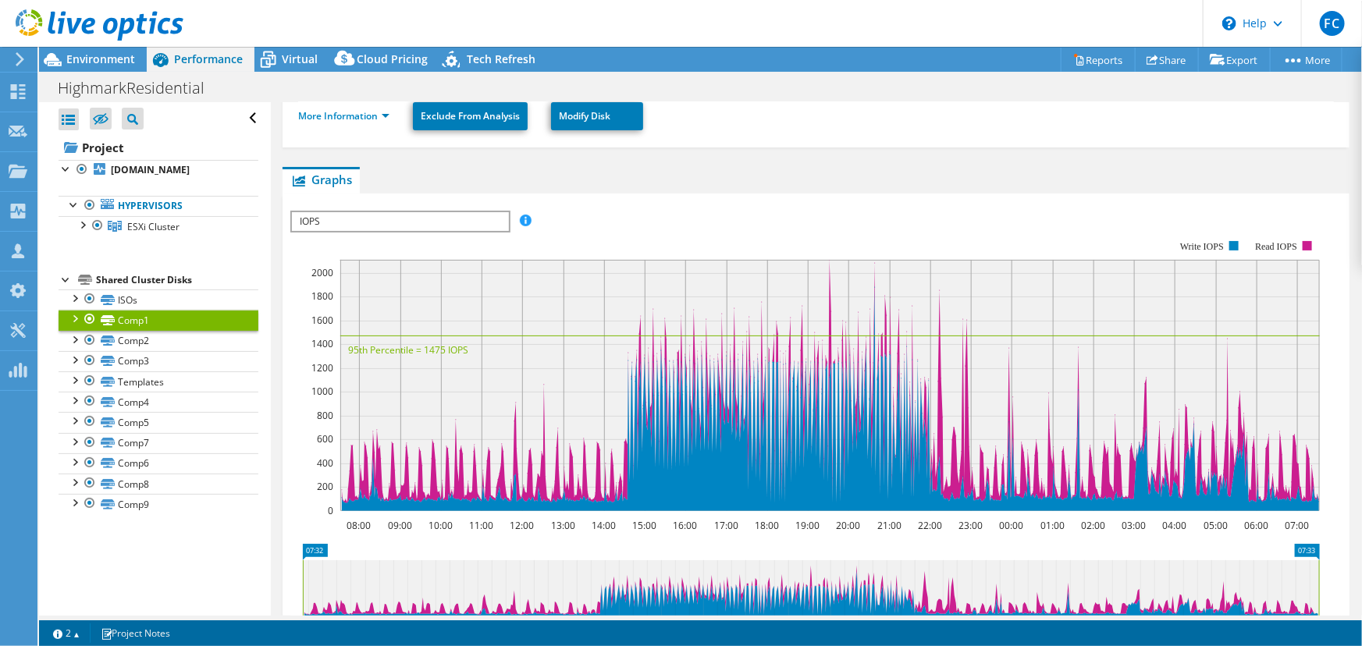
scroll to position [0, 0]
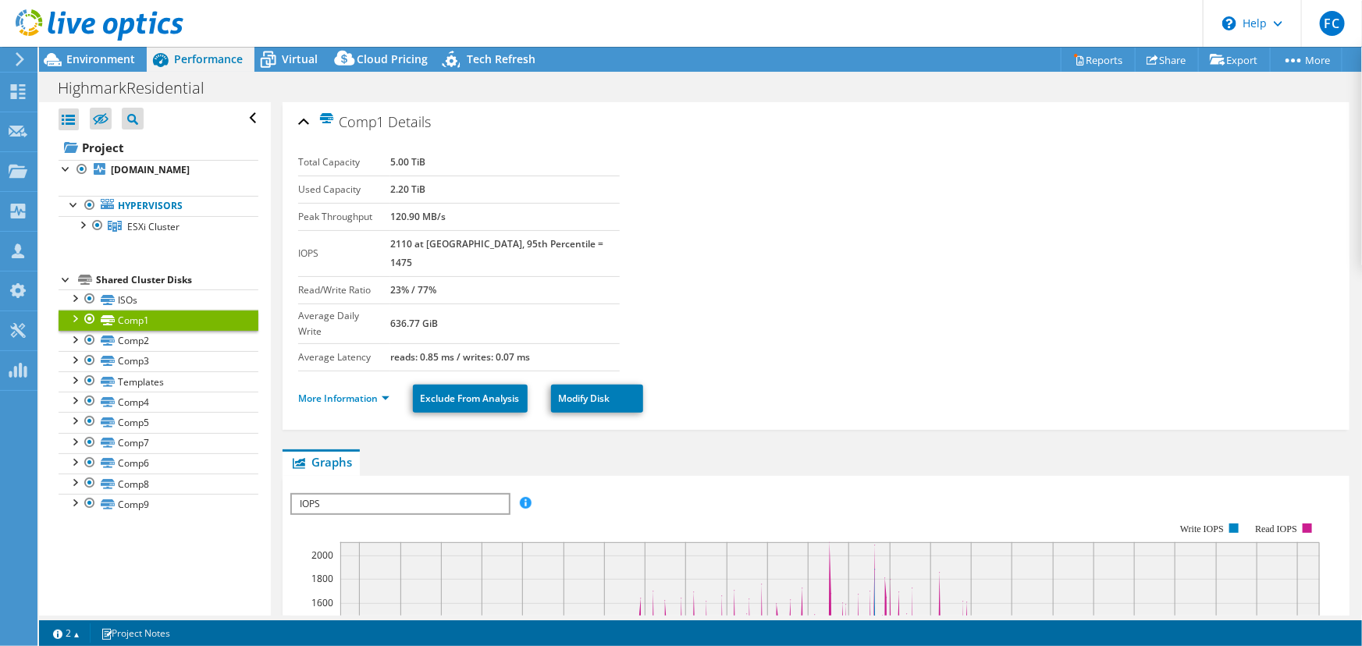
drag, startPoint x: 915, startPoint y: 365, endPoint x: 890, endPoint y: 335, distance: 38.8
click at [910, 381] on ul "More Information Exclude From Analysis Modify Disk" at bounding box center [816, 397] width 1036 height 32
click at [884, 319] on section "Total Capacity 5.00 TiB Used Capacity 2.20 TiB Peak Throughput 120.90 MB/s IOPS…" at bounding box center [816, 260] width 1036 height 222
click at [73, 317] on div at bounding box center [74, 318] width 16 height 16
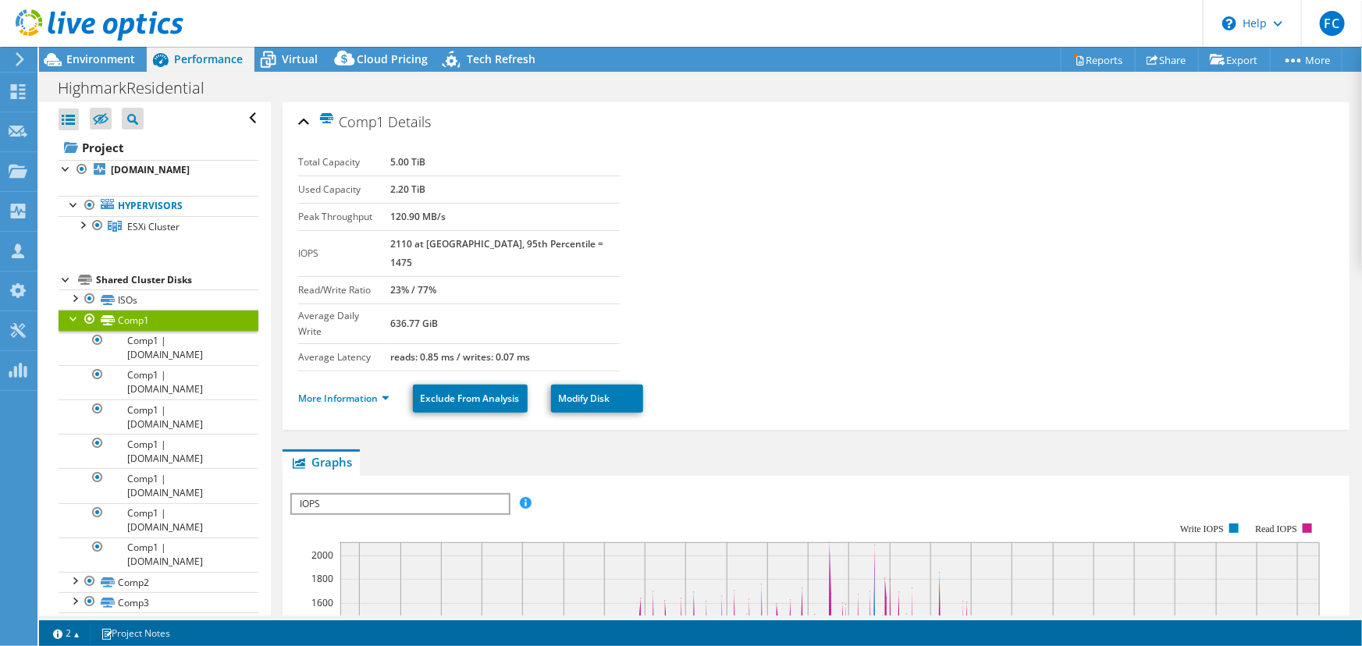
click at [73, 317] on div at bounding box center [74, 318] width 16 height 16
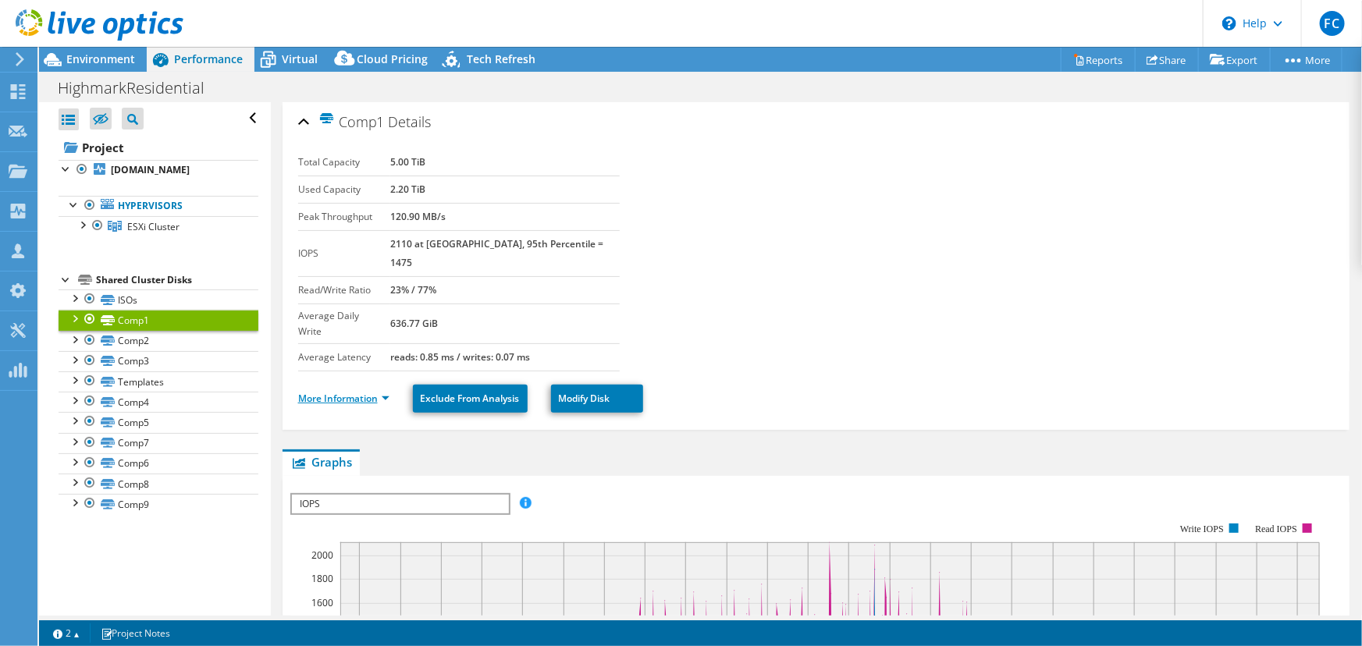
click at [346, 392] on link "More Information" at bounding box center [343, 398] width 91 height 13
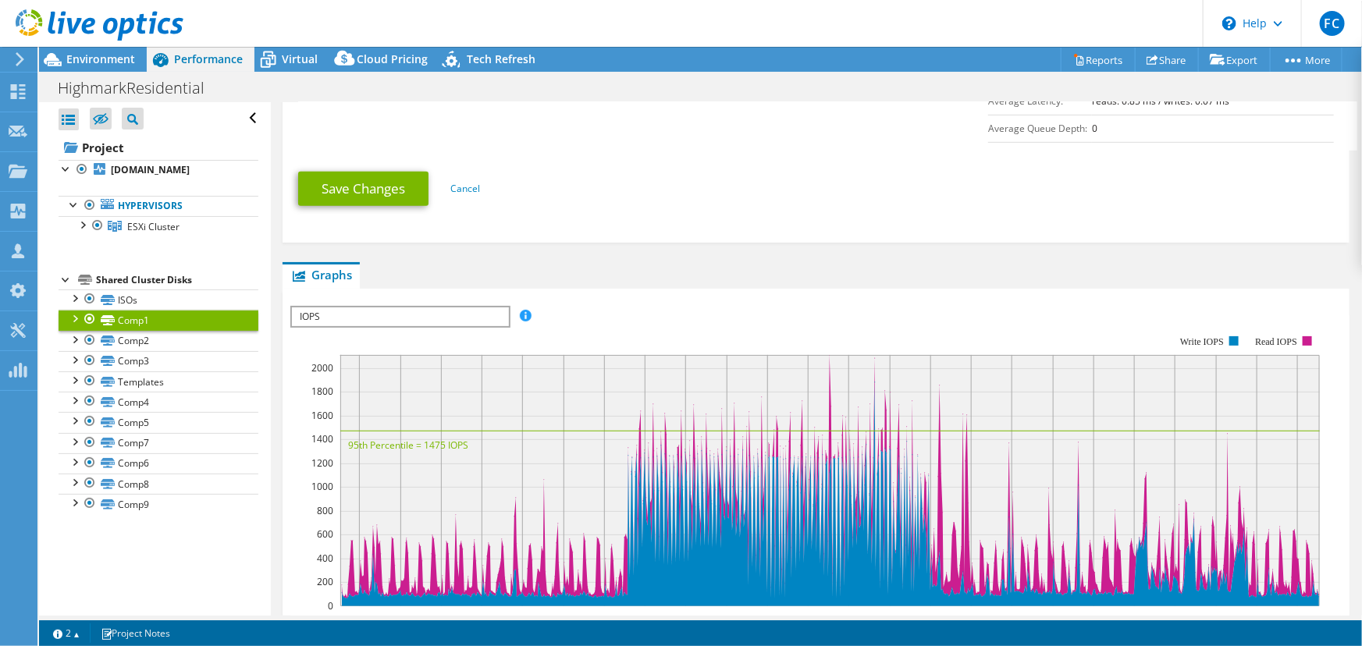
scroll to position [496, 0]
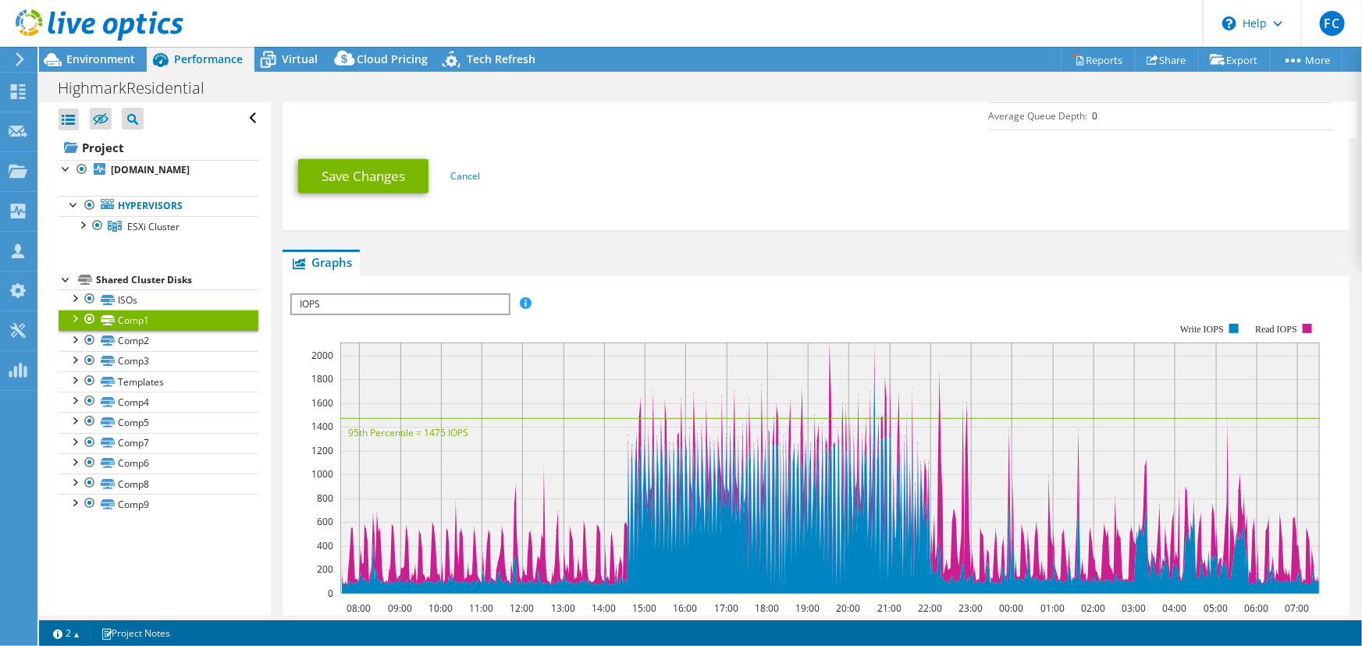
click at [468, 295] on span "IOPS" at bounding box center [400, 304] width 216 height 19
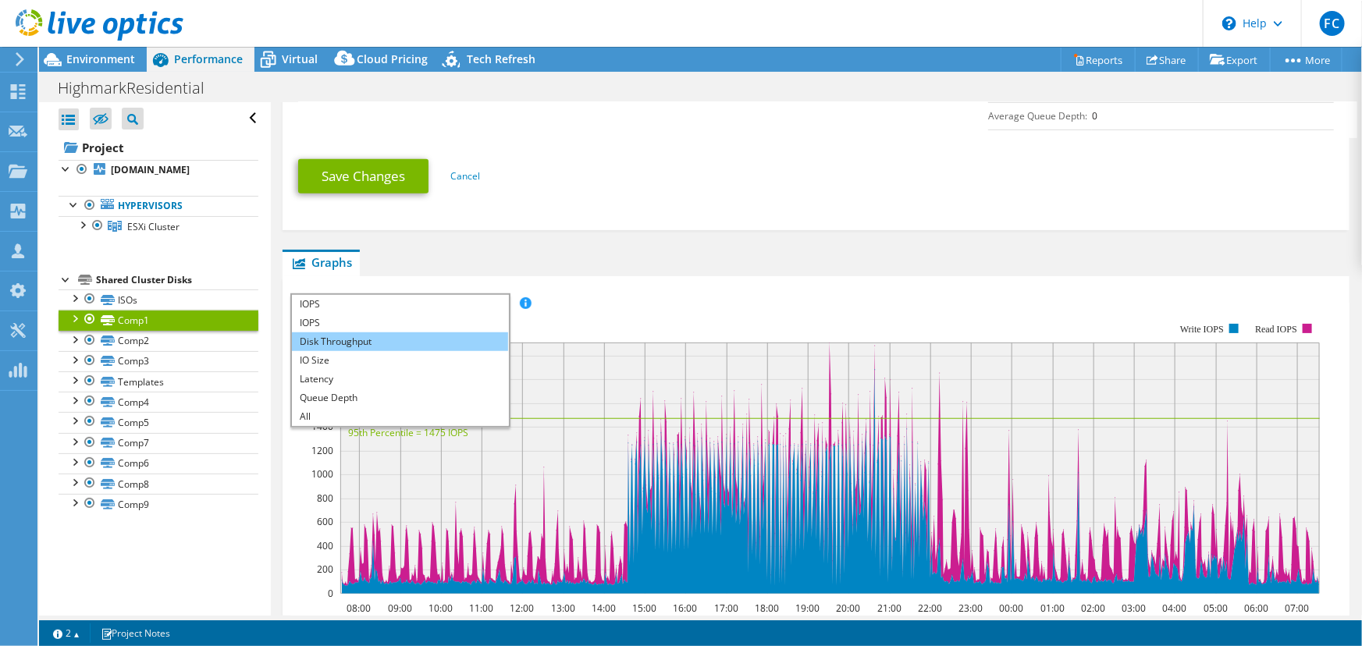
click at [346, 333] on li "Disk Throughput" at bounding box center [400, 342] width 216 height 19
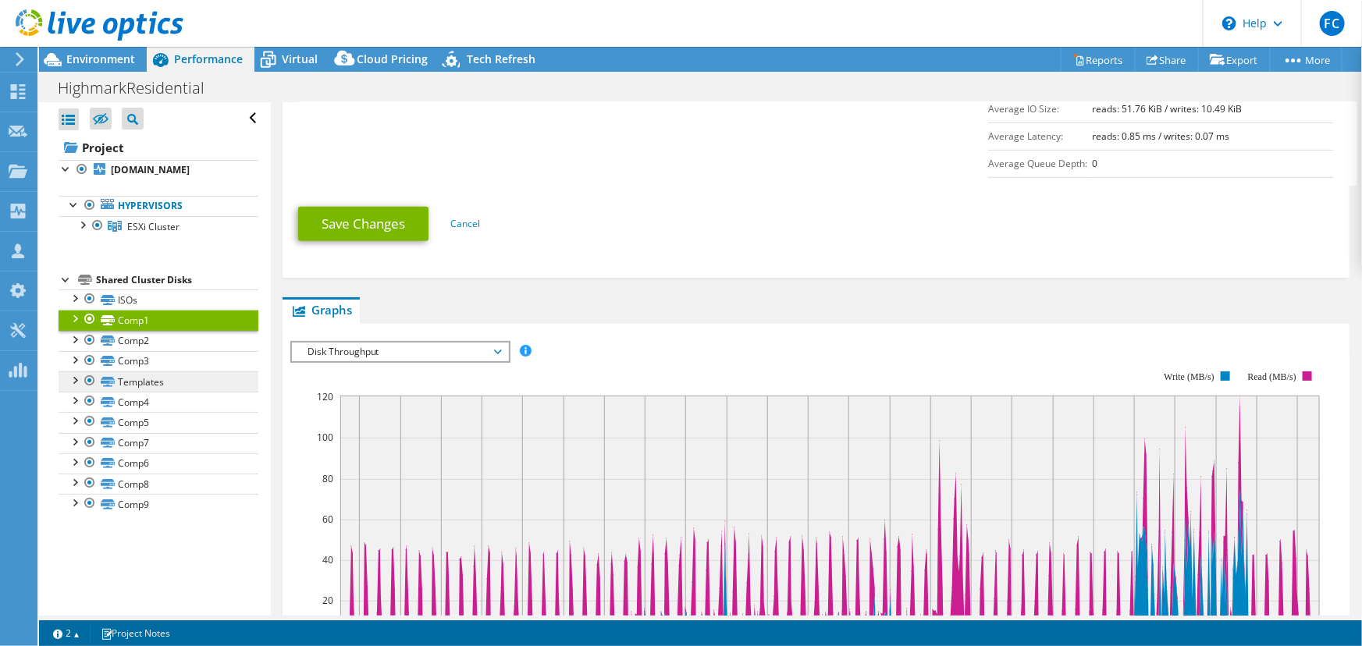
scroll to position [282, 0]
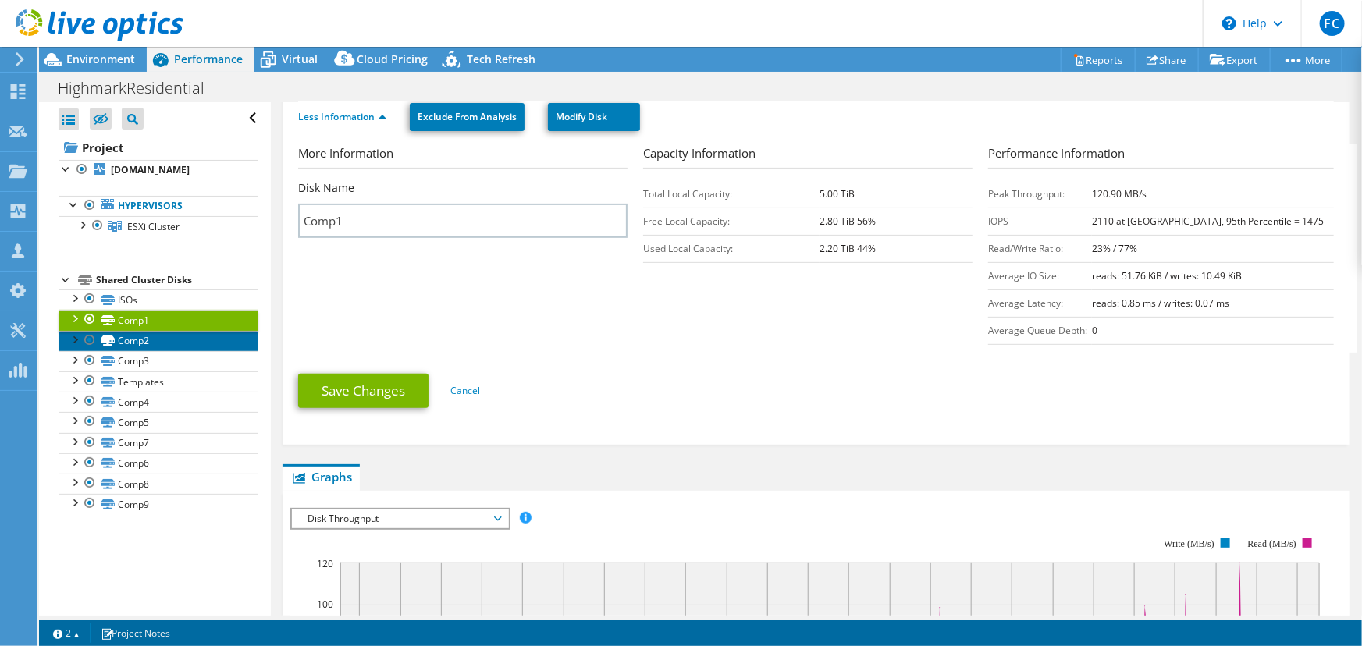
click at [153, 342] on link "Comp2" at bounding box center [159, 341] width 200 height 20
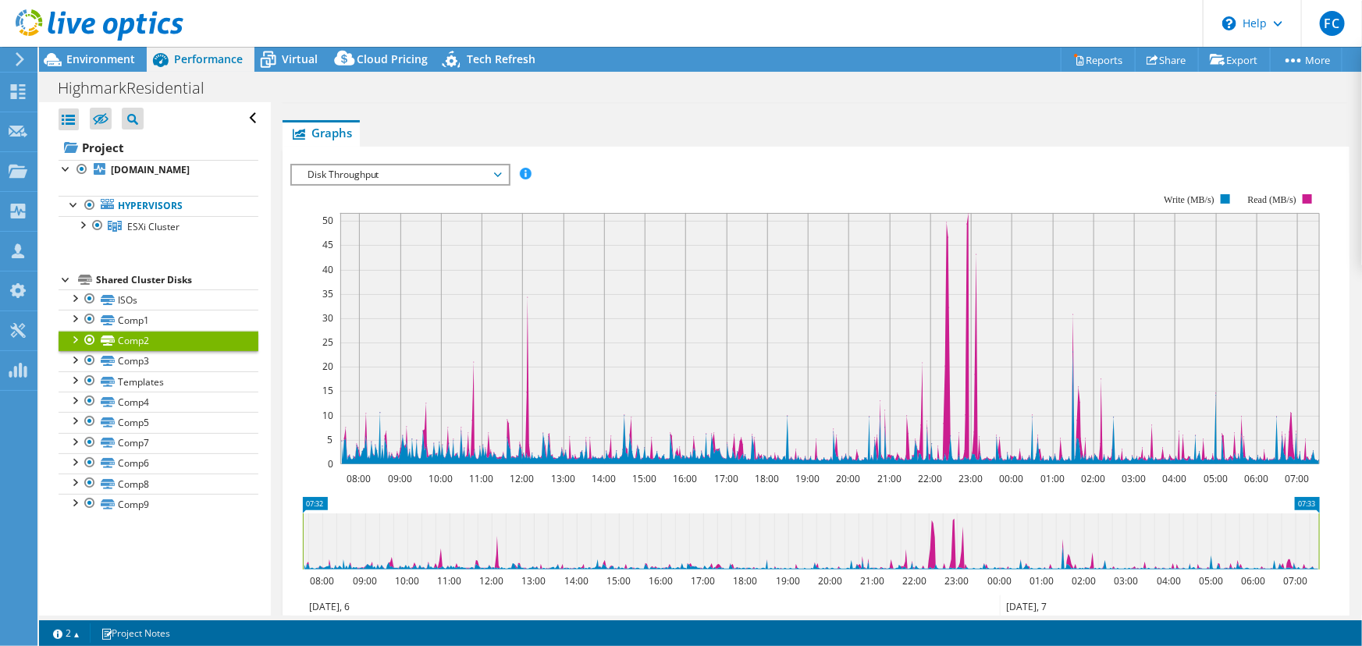
scroll to position [483, 0]
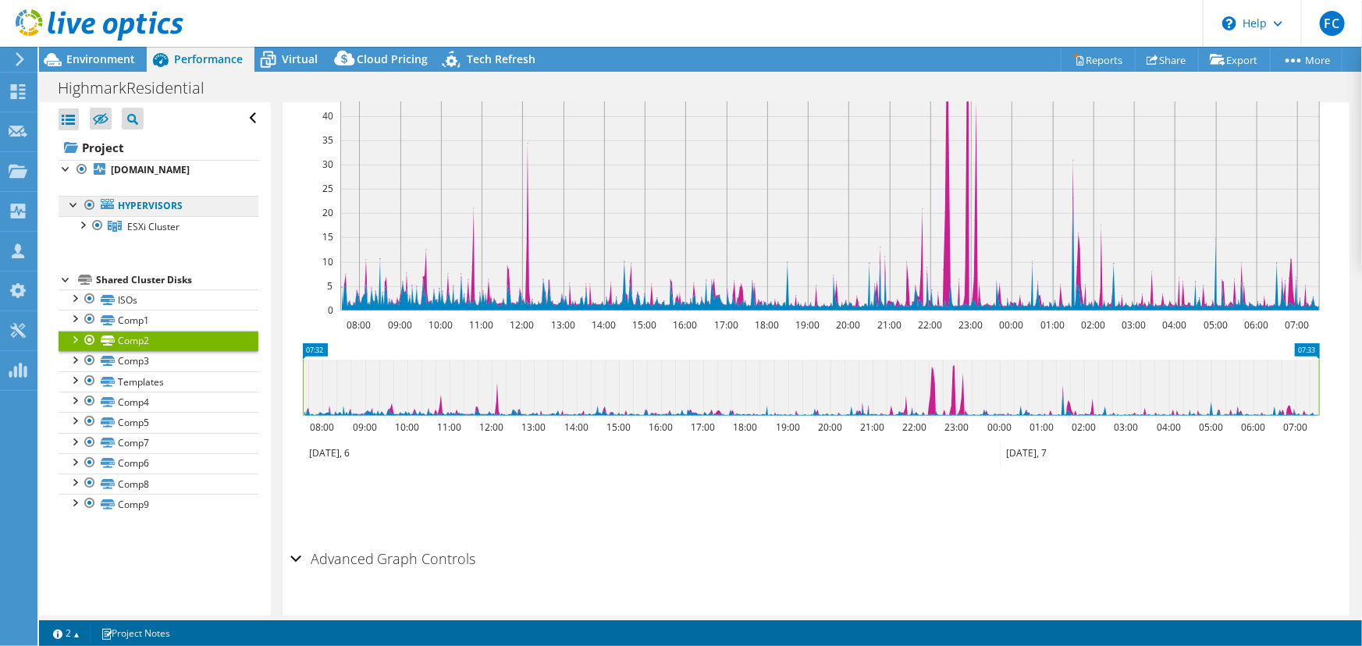
click at [130, 202] on link "Hypervisors" at bounding box center [159, 206] width 200 height 20
click at [125, 168] on b "[DOMAIN_NAME]" at bounding box center [150, 169] width 79 height 13
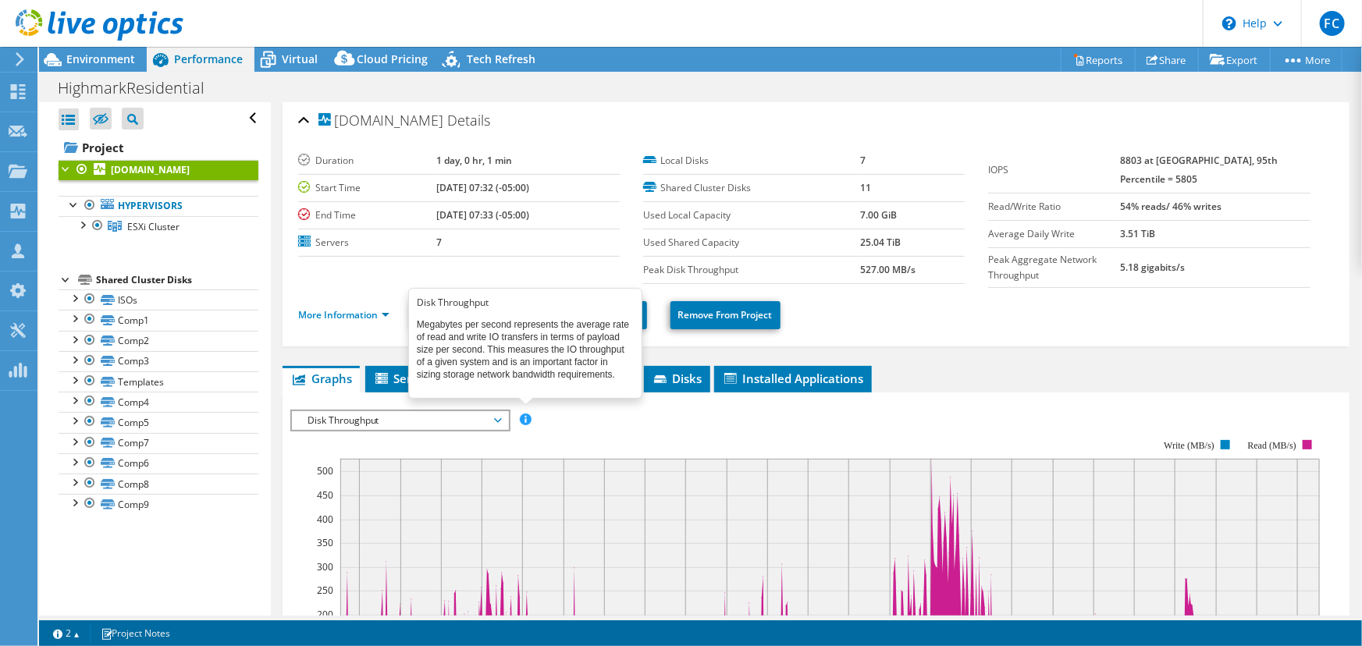
scroll to position [0, 0]
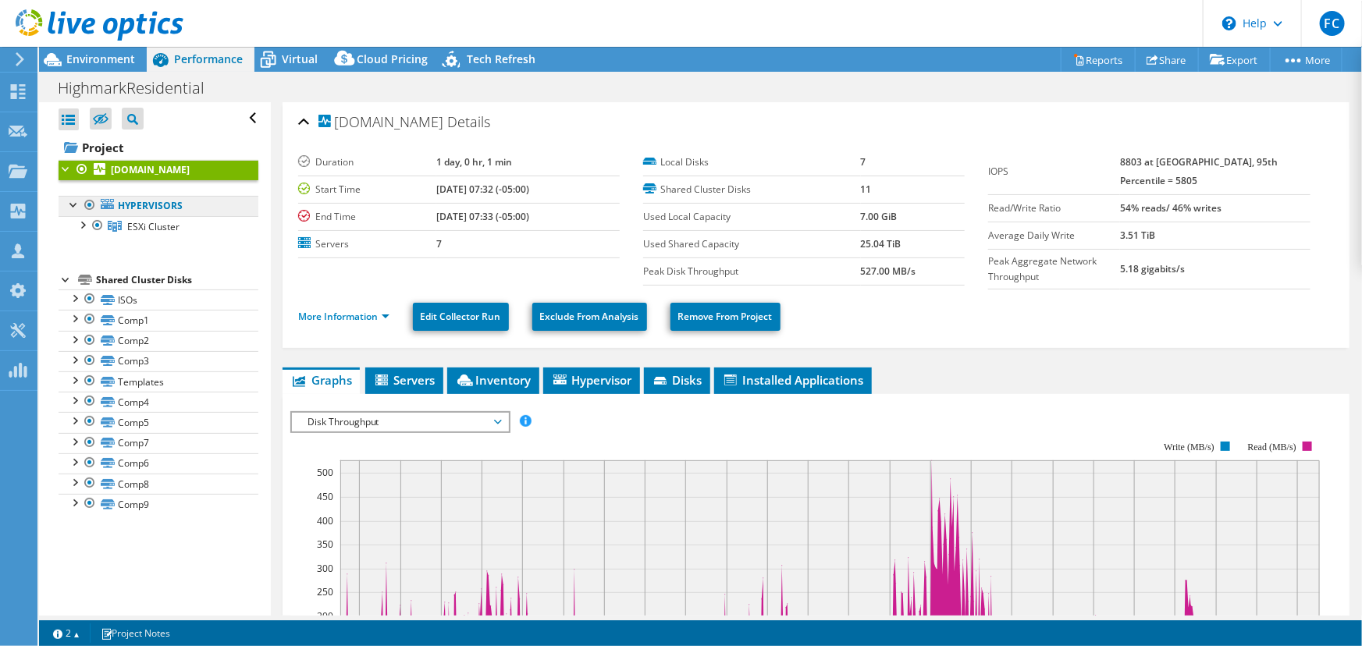
click at [117, 203] on link "Hypervisors" at bounding box center [159, 206] width 200 height 20
click at [144, 226] on span "ESXi Cluster" at bounding box center [153, 226] width 52 height 13
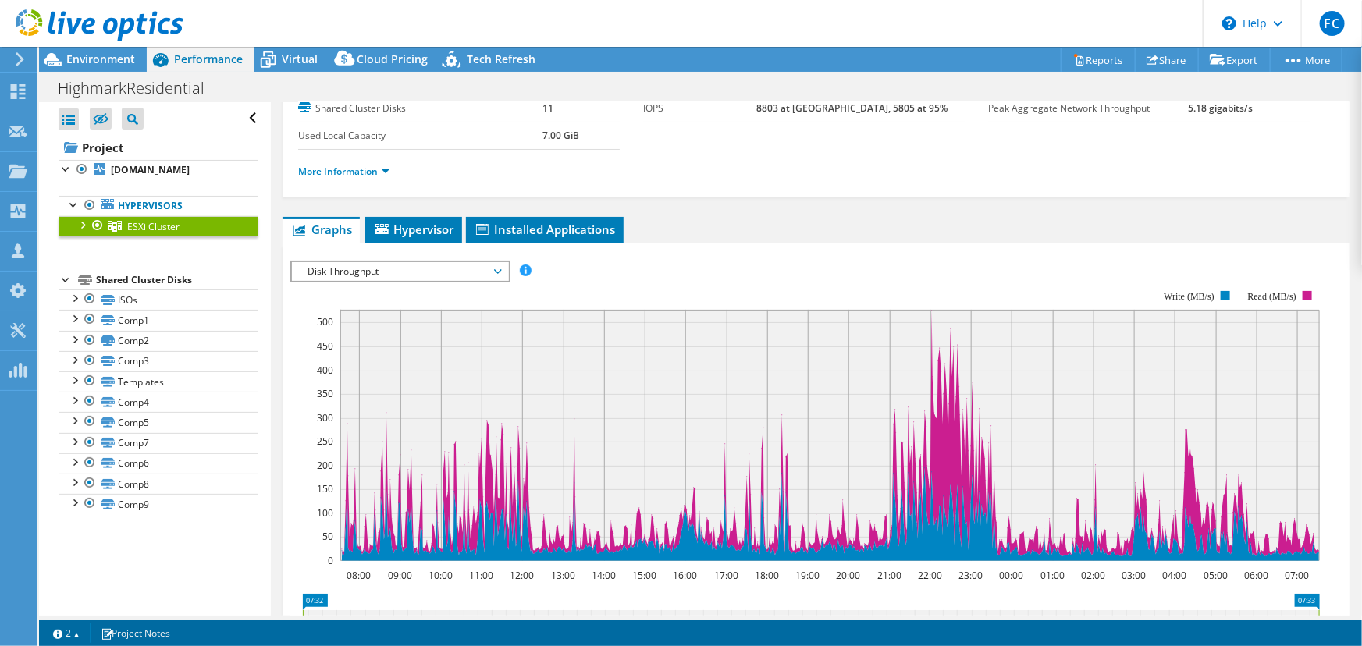
scroll to position [107, 0]
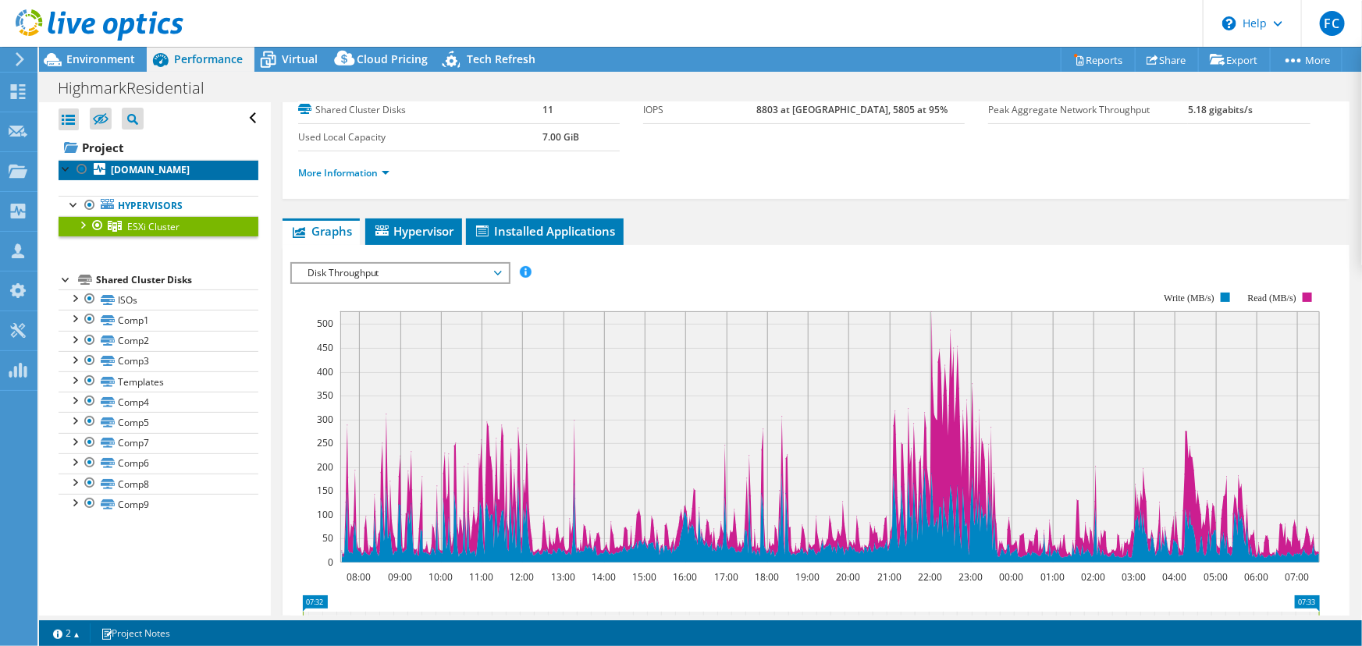
click at [171, 169] on b "[DOMAIN_NAME]" at bounding box center [150, 169] width 79 height 13
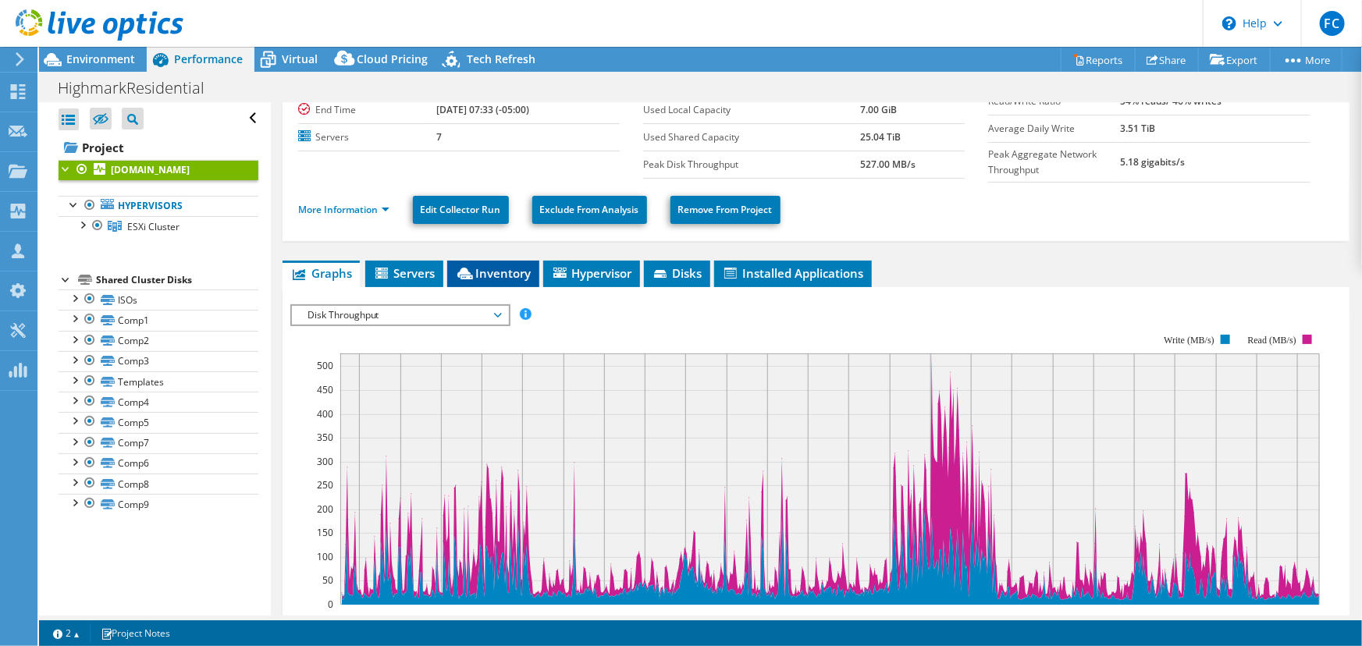
click at [505, 268] on span "Inventory" at bounding box center [493, 273] width 76 height 16
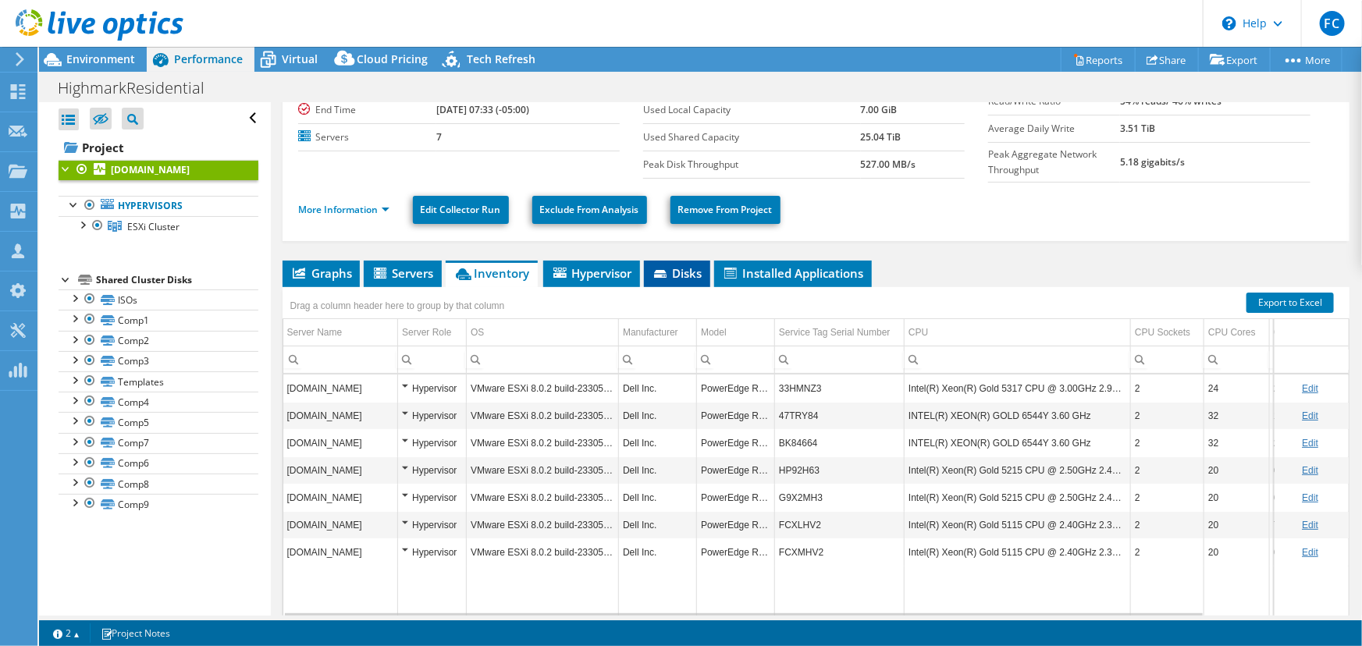
click at [662, 281] on li "Disks" at bounding box center [677, 274] width 66 height 27
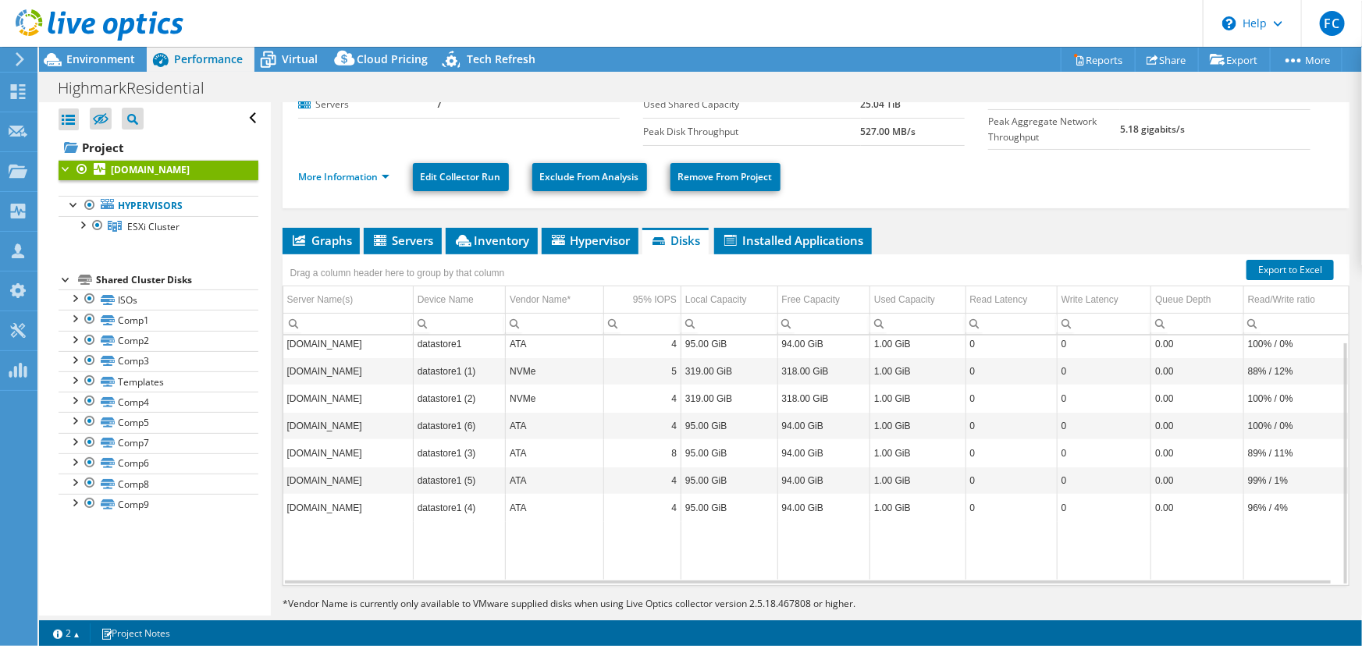
scroll to position [167, 0]
